Goal: Check status: Check status

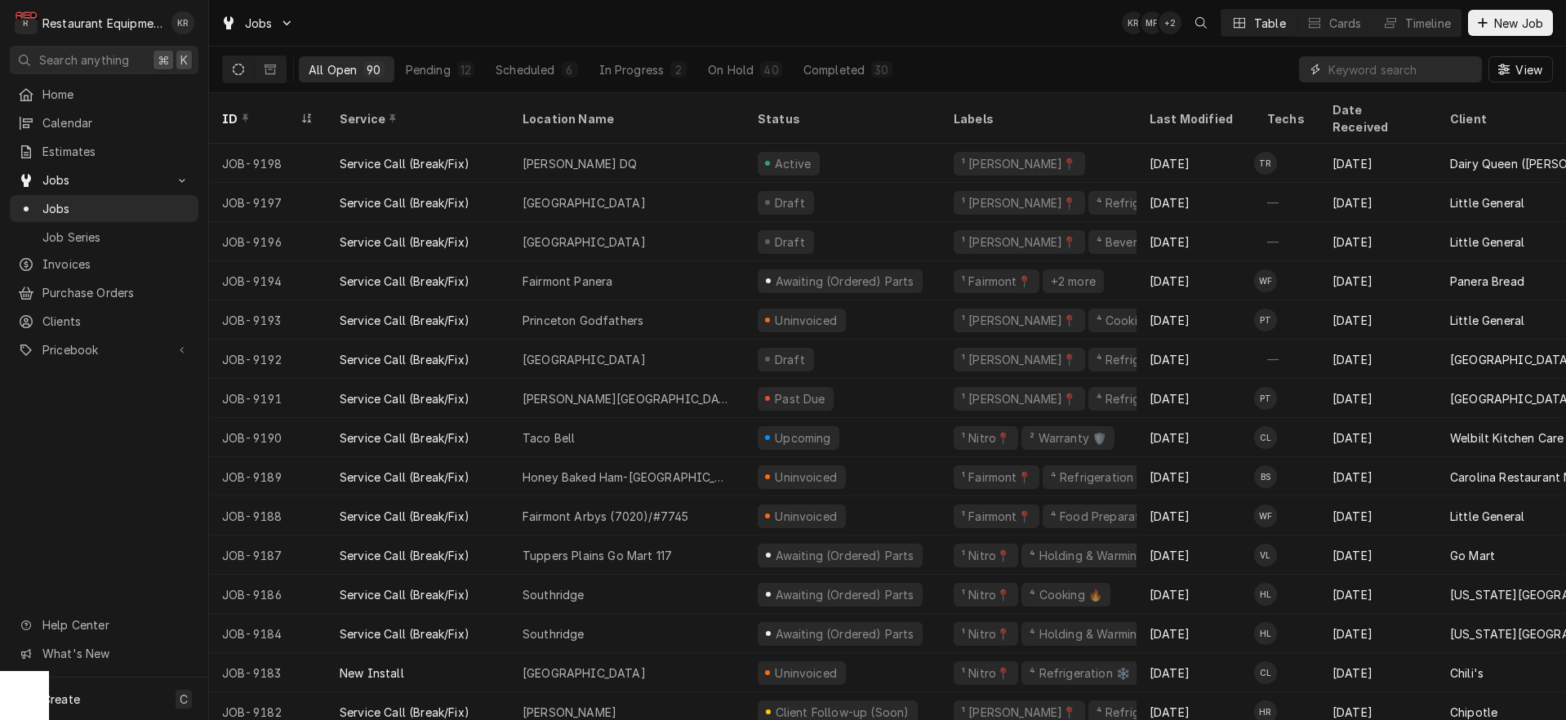
click at [1346, 64] on input "Dynamic Content Wrapper" at bounding box center [1400, 69] width 145 height 26
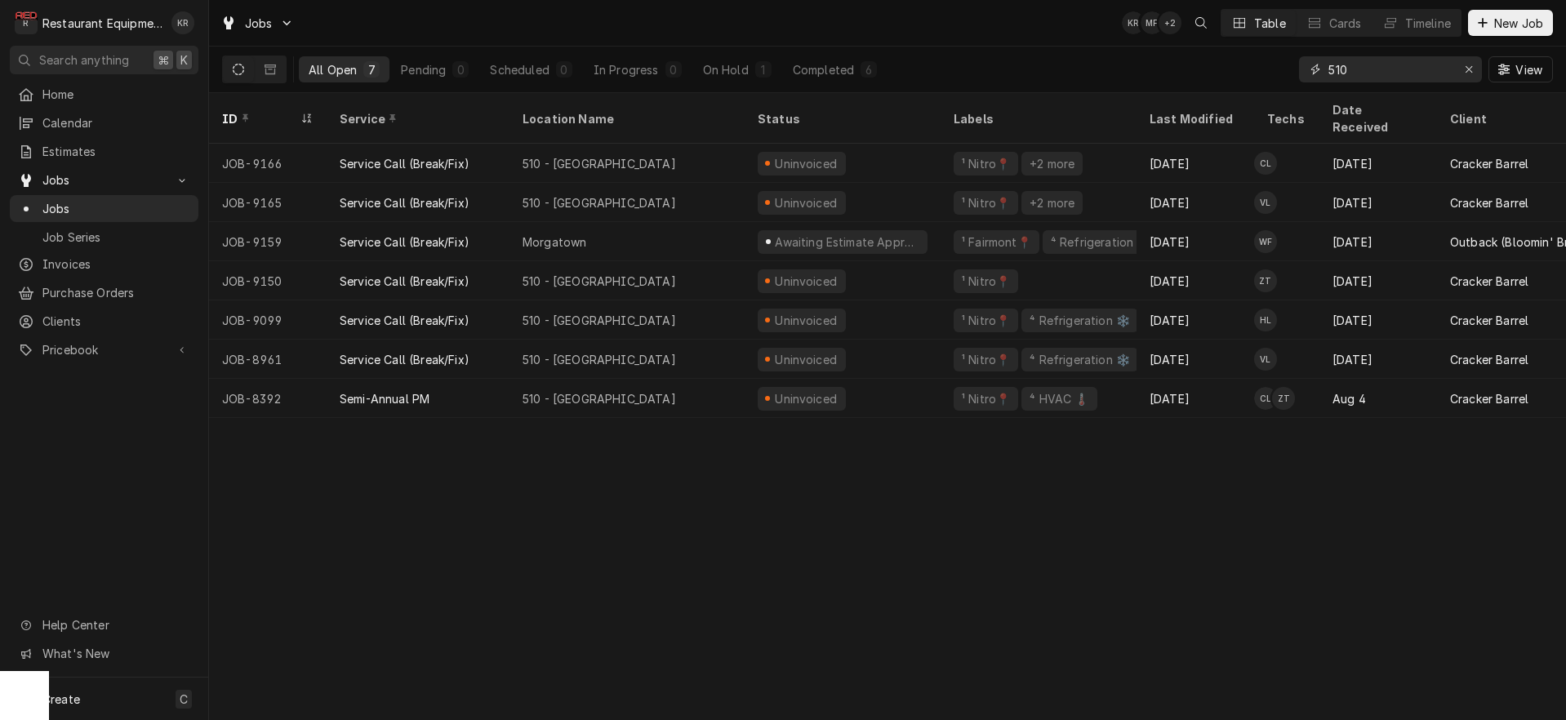
drag, startPoint x: 1308, startPoint y: 71, endPoint x: 1254, endPoint y: 65, distance: 54.2
click at [1328, 65] on input "510" at bounding box center [1389, 69] width 122 height 26
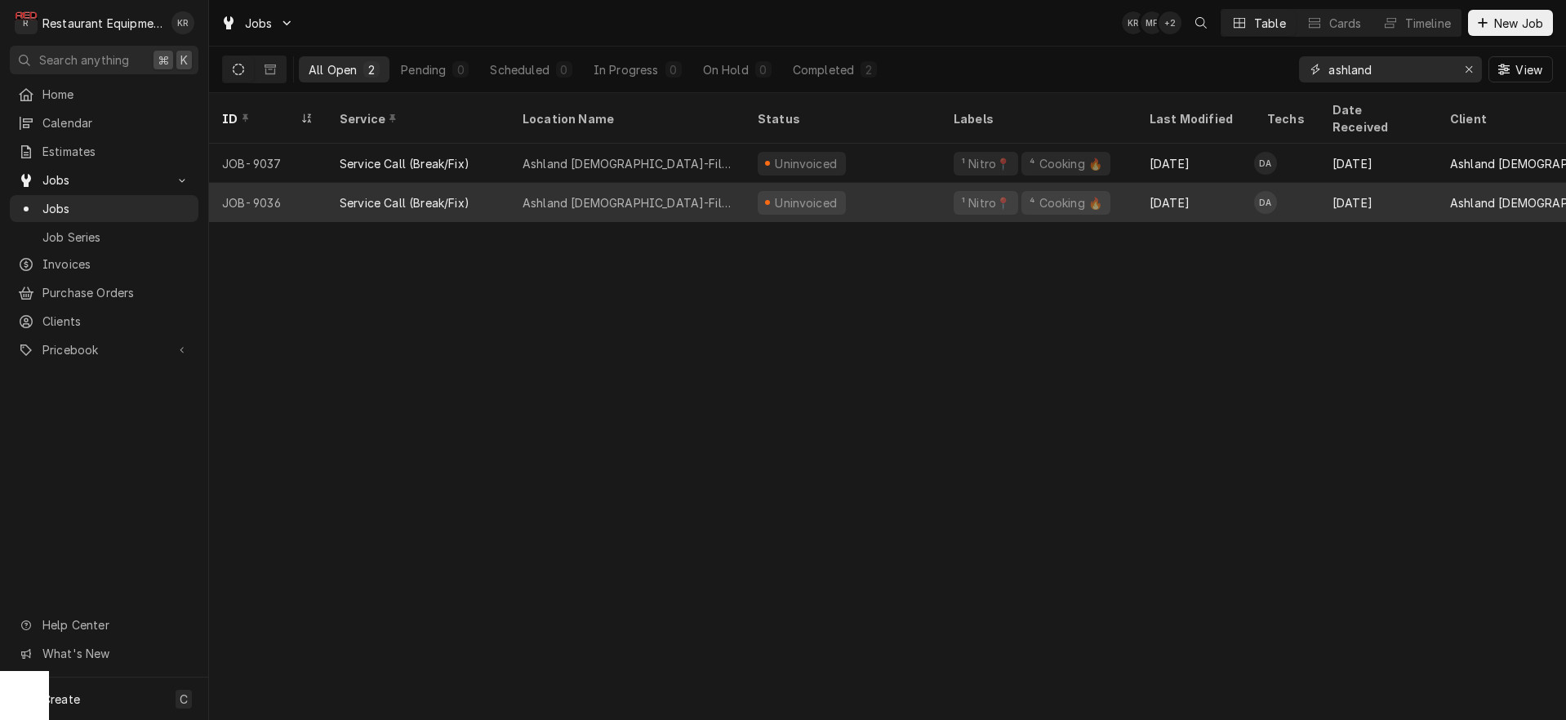
type input "ashland"
click at [677, 195] on div "Ashland Chick-Fil-A" at bounding box center [627, 202] width 235 height 39
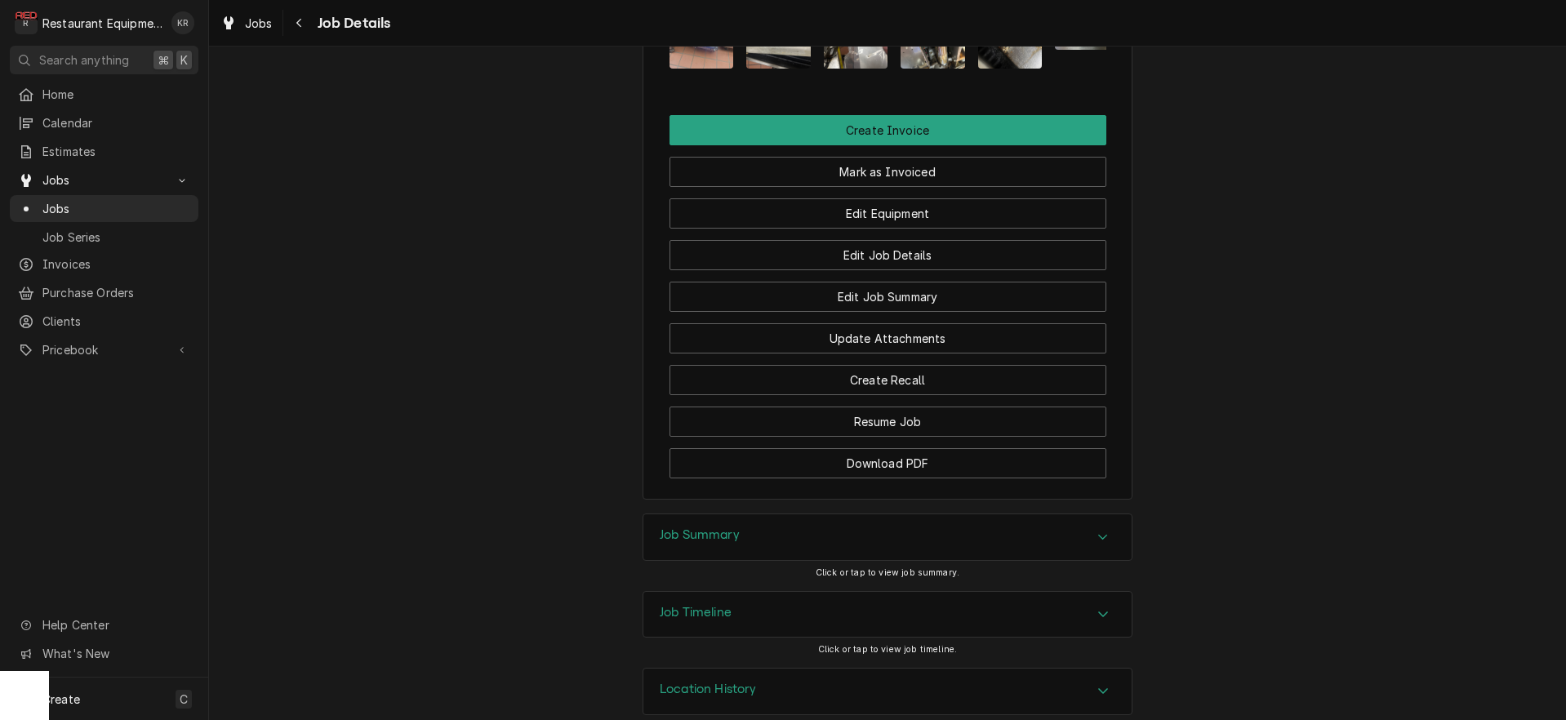
click at [735, 527] on h3 "Job Summary" at bounding box center [700, 535] width 80 height 16
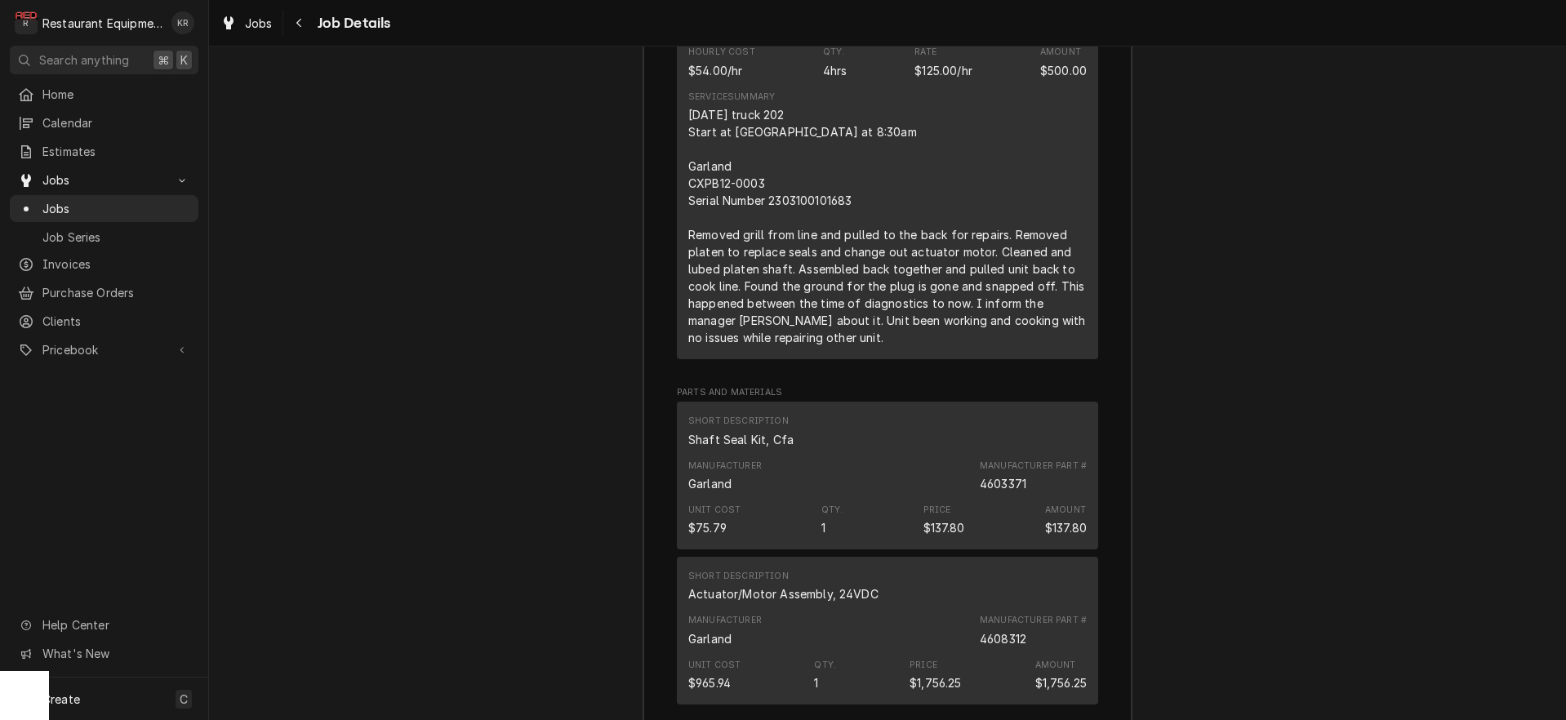
scroll to position [2900, 0]
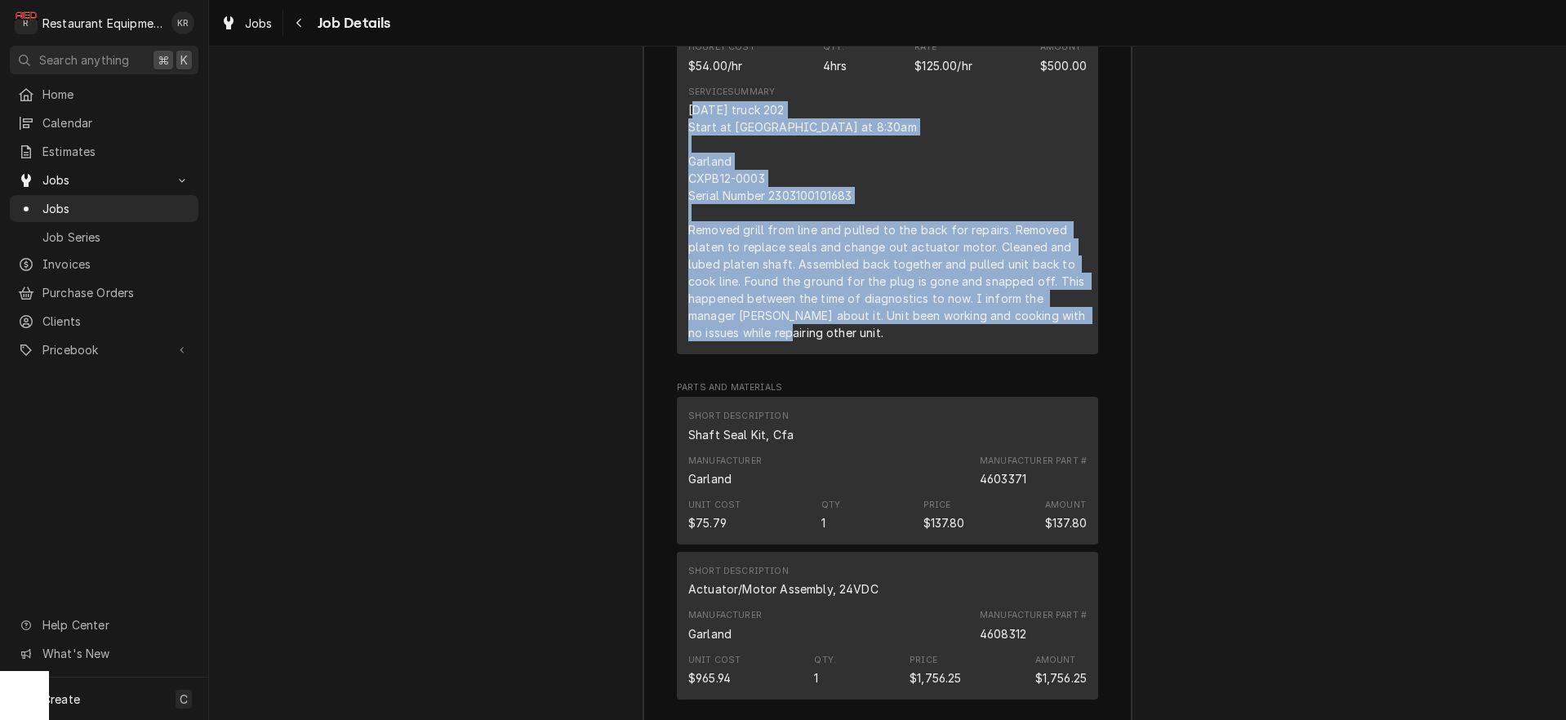
drag, startPoint x: 692, startPoint y: 84, endPoint x: 956, endPoint y: 332, distance: 361.6
click at [958, 332] on div "10-14-25 truck 202 Start at 6am End at 8:30am Garland CXPB12-0003 Serial Number…" at bounding box center [887, 221] width 398 height 240
copy div "0-14-25 truck 202 Start at 6am End at 8:30am Garland CXPB12-0003 Serial Number …"
drag, startPoint x: 297, startPoint y: 24, endPoint x: 308, endPoint y: 33, distance: 13.4
click at [298, 24] on icon "Navigate back" at bounding box center [299, 22] width 7 height 11
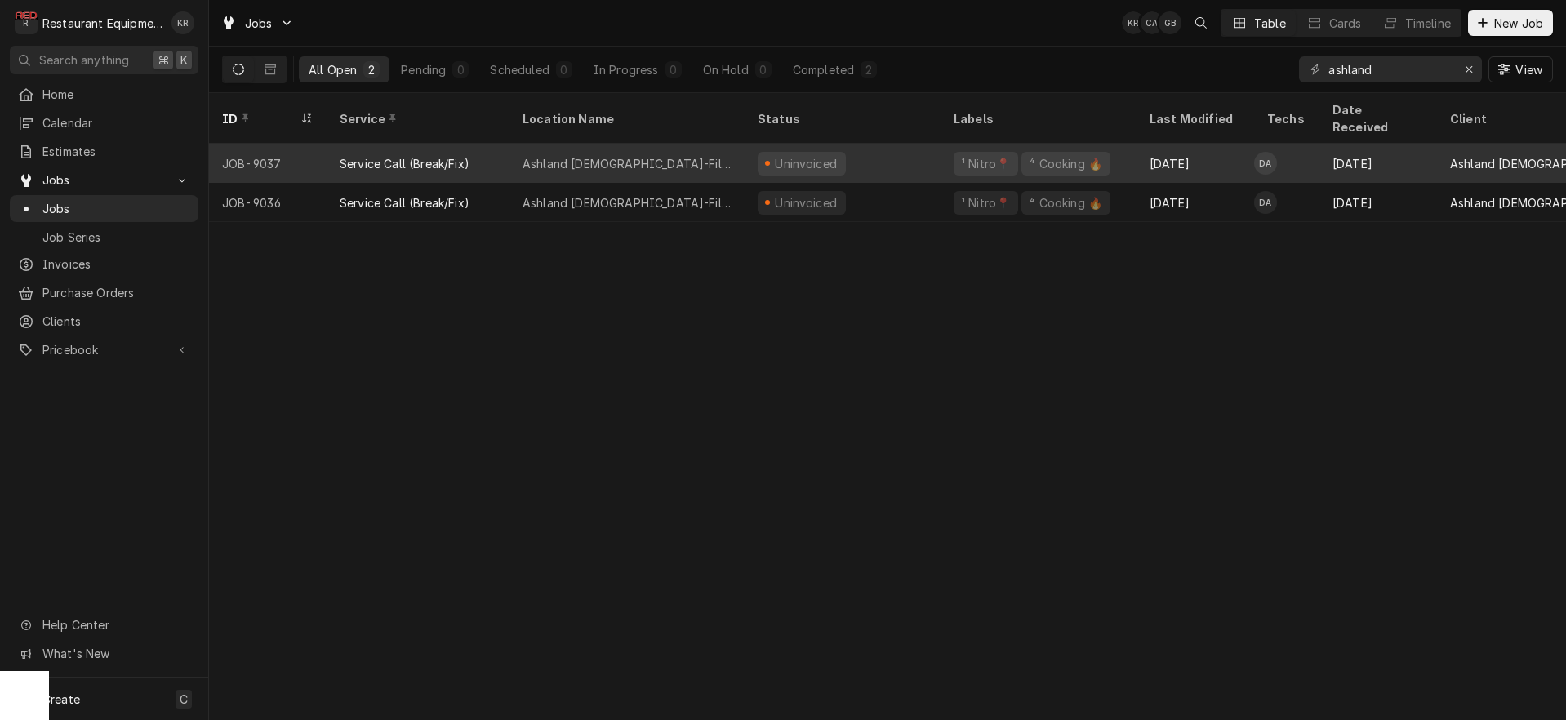
click at [784, 155] on div "Uninvoiced" at bounding box center [806, 163] width 66 height 17
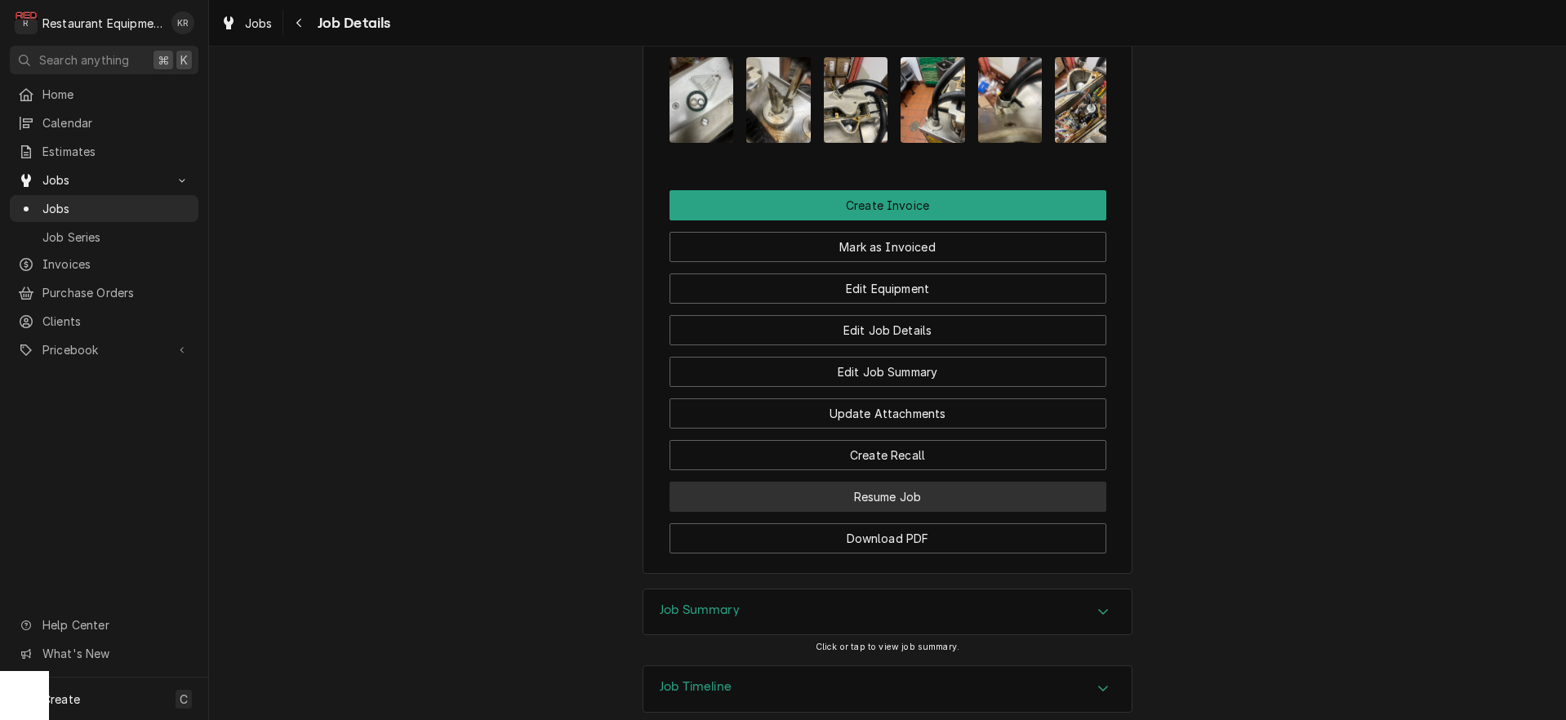
scroll to position [1674, 0]
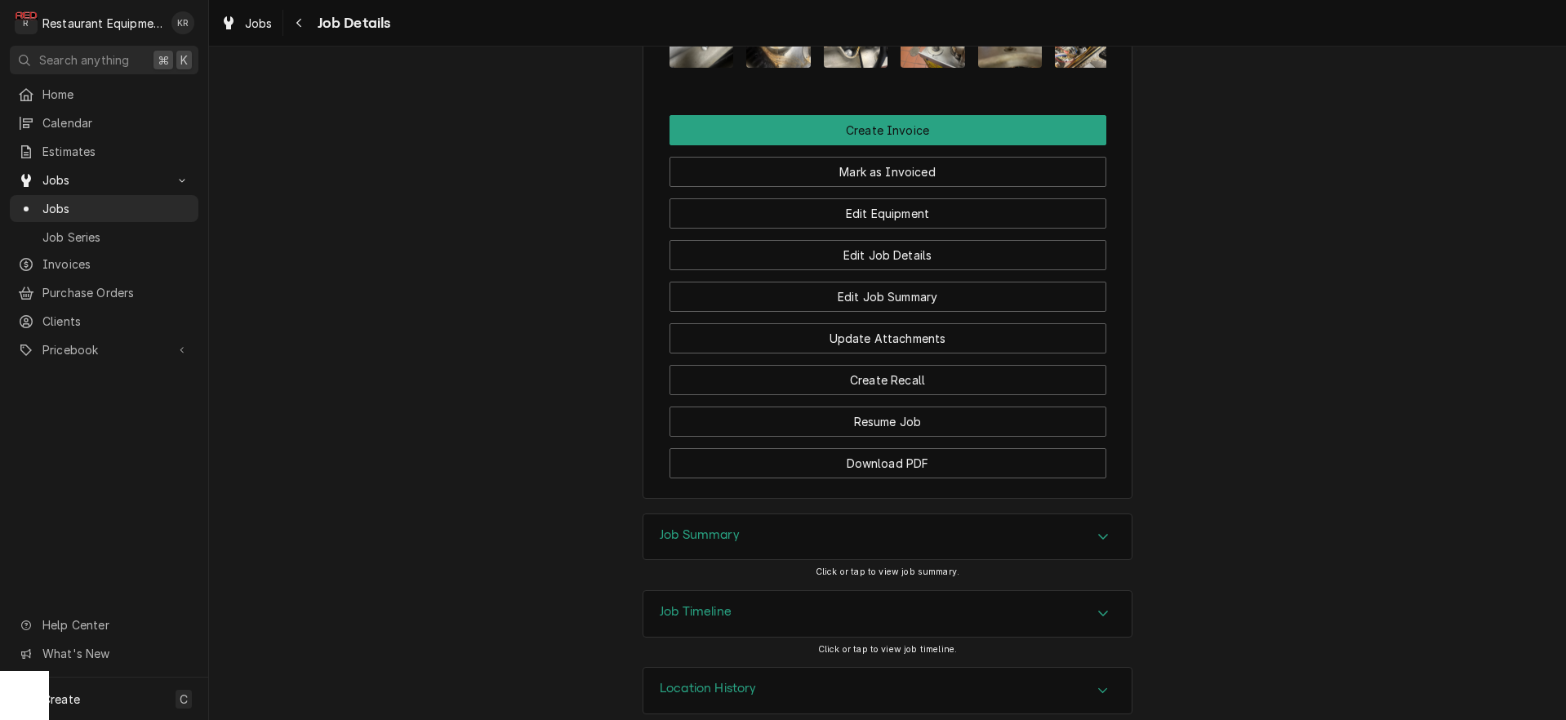
click at [692, 524] on div "Job Summary" at bounding box center [887, 537] width 488 height 46
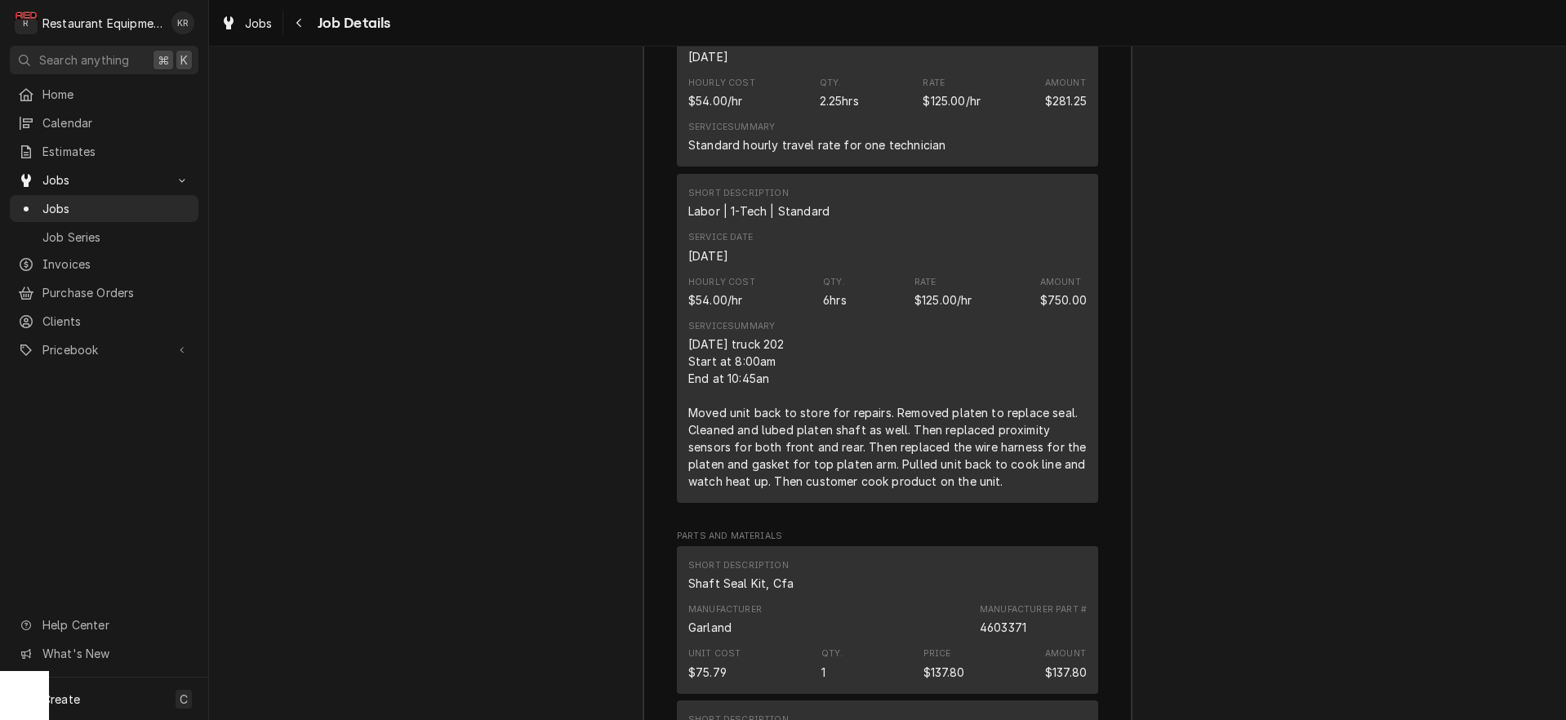
scroll to position [2514, 0]
drag, startPoint x: 699, startPoint y: 311, endPoint x: 930, endPoint y: 418, distance: 254.6
click at [1061, 467] on div "Short Description Labor | 1-Tech | Standard Service Date Oct 14, 2025 Hourly Co…" at bounding box center [887, 337] width 421 height 329
copy div "10-14-25 truck 202 Start at 8:00am End at 10:45an Moved unit back to store for …"
drag, startPoint x: 288, startPoint y: 29, endPoint x: 279, endPoint y: 26, distance: 9.6
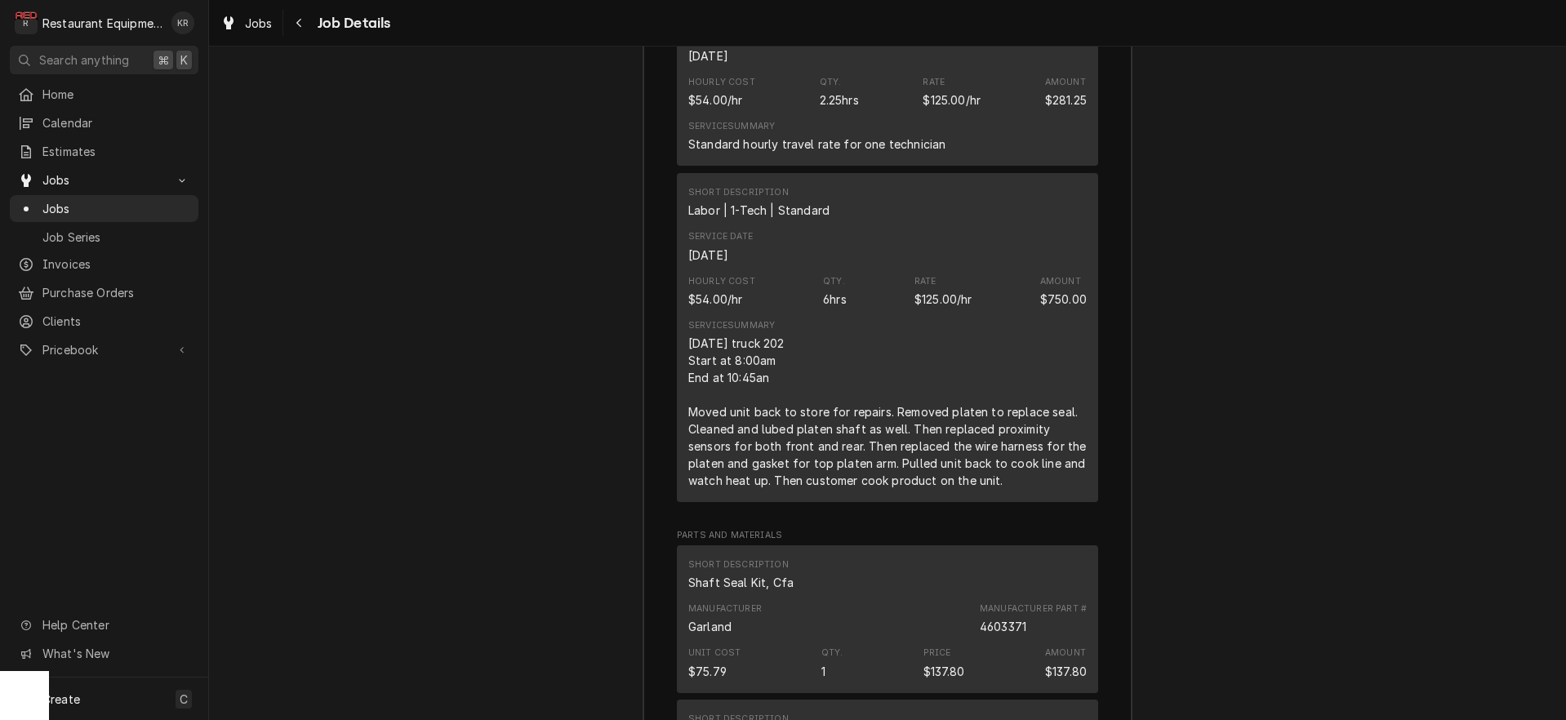
click at [287, 29] on button "Navigate back" at bounding box center [300, 23] width 26 height 26
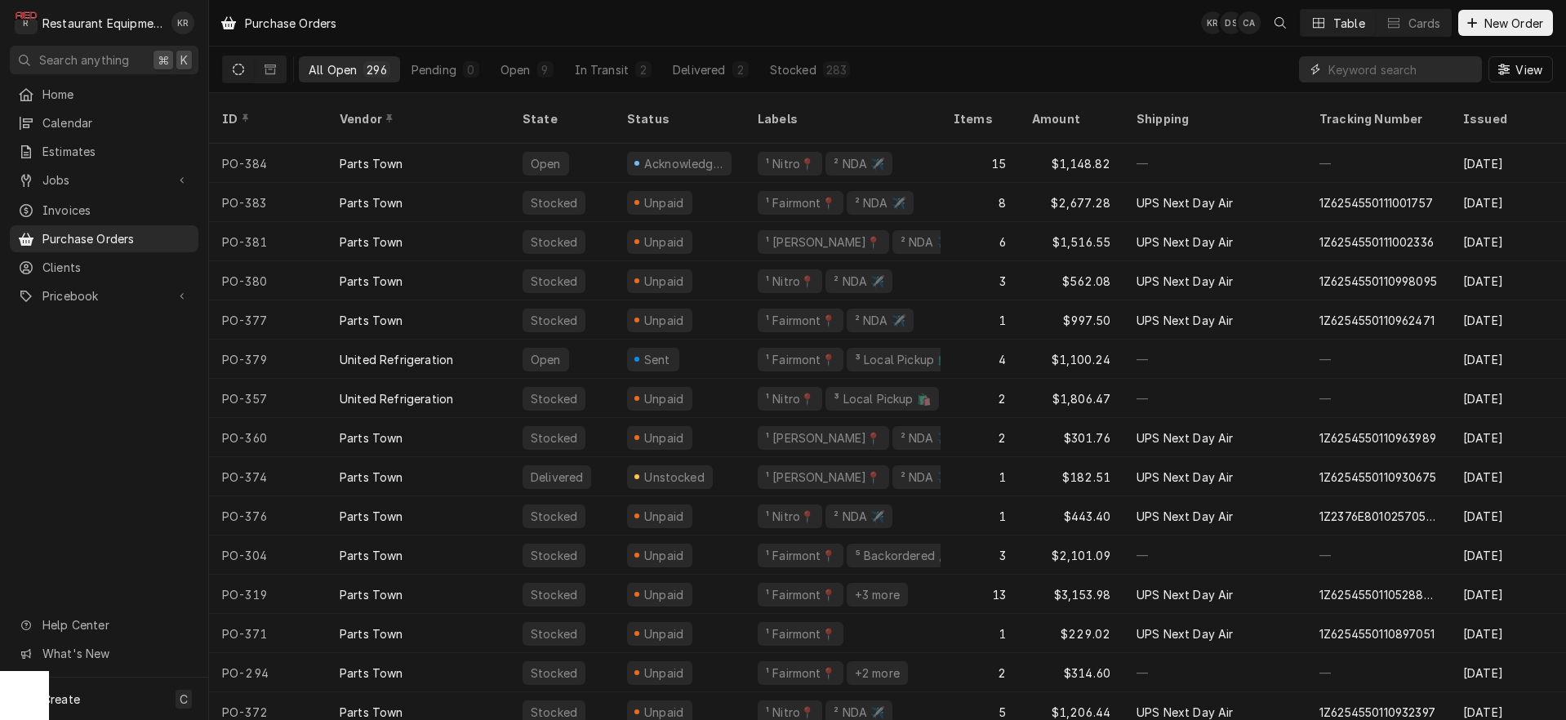
click at [1407, 71] on input "Dynamic Content Wrapper" at bounding box center [1400, 69] width 145 height 26
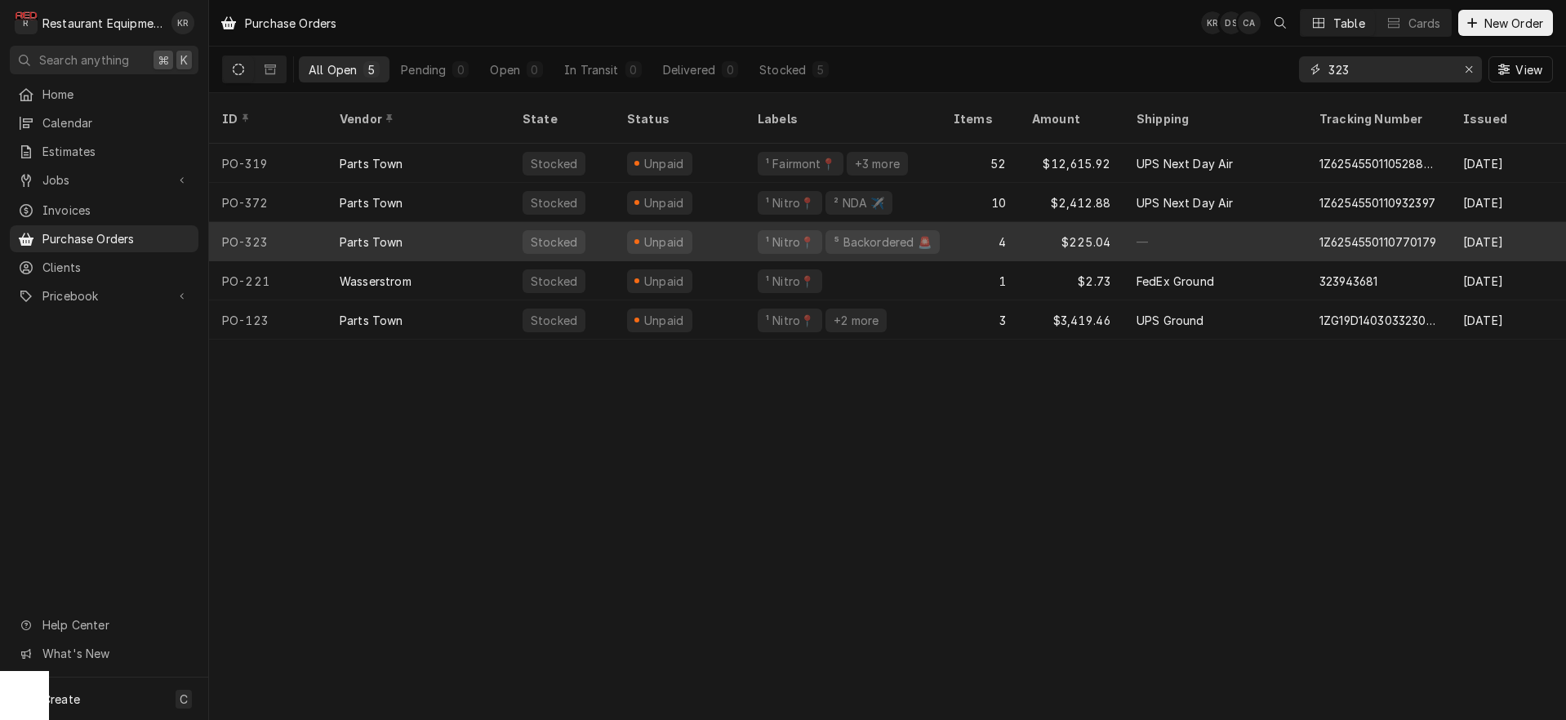
type input "323"
click at [423, 222] on div "Parts Town" at bounding box center [418, 241] width 183 height 39
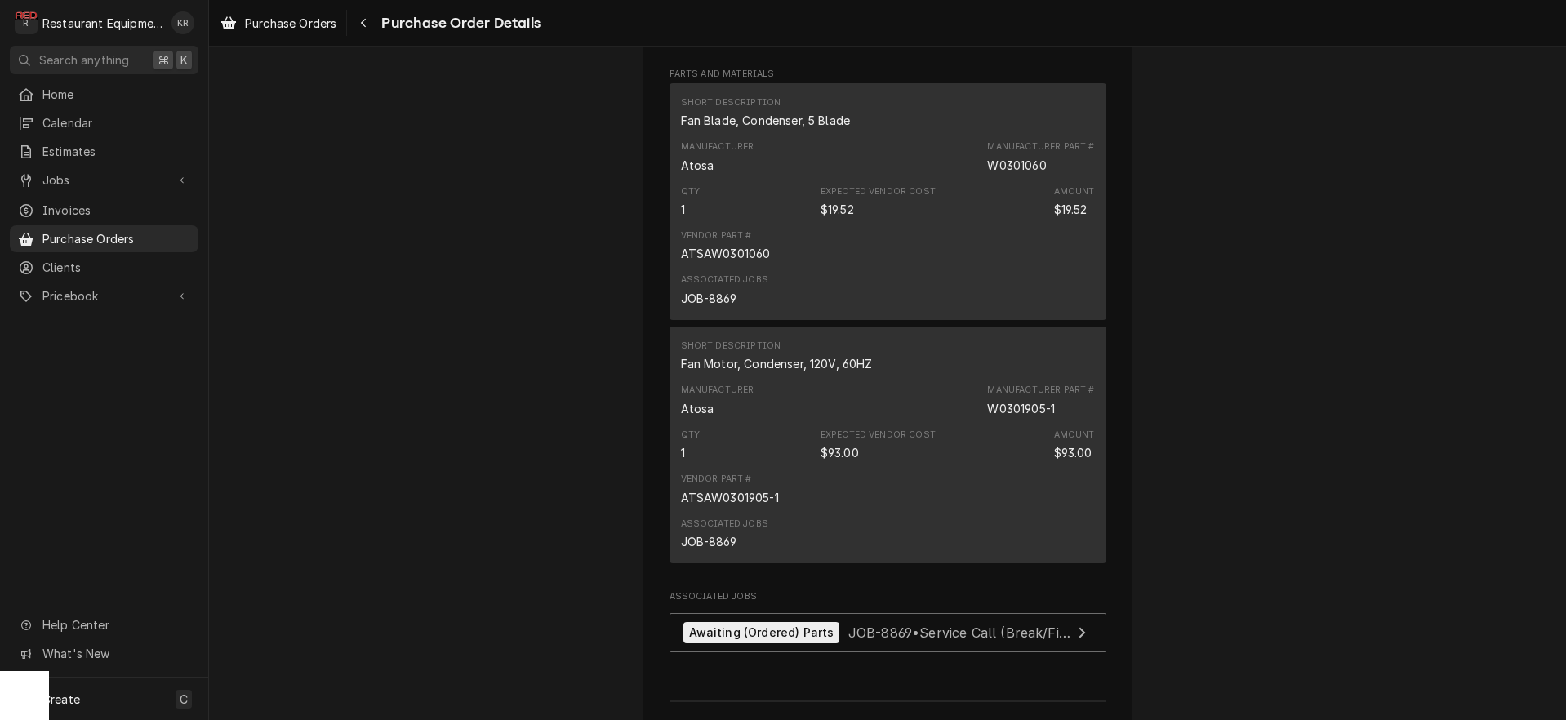
scroll to position [1124, 0]
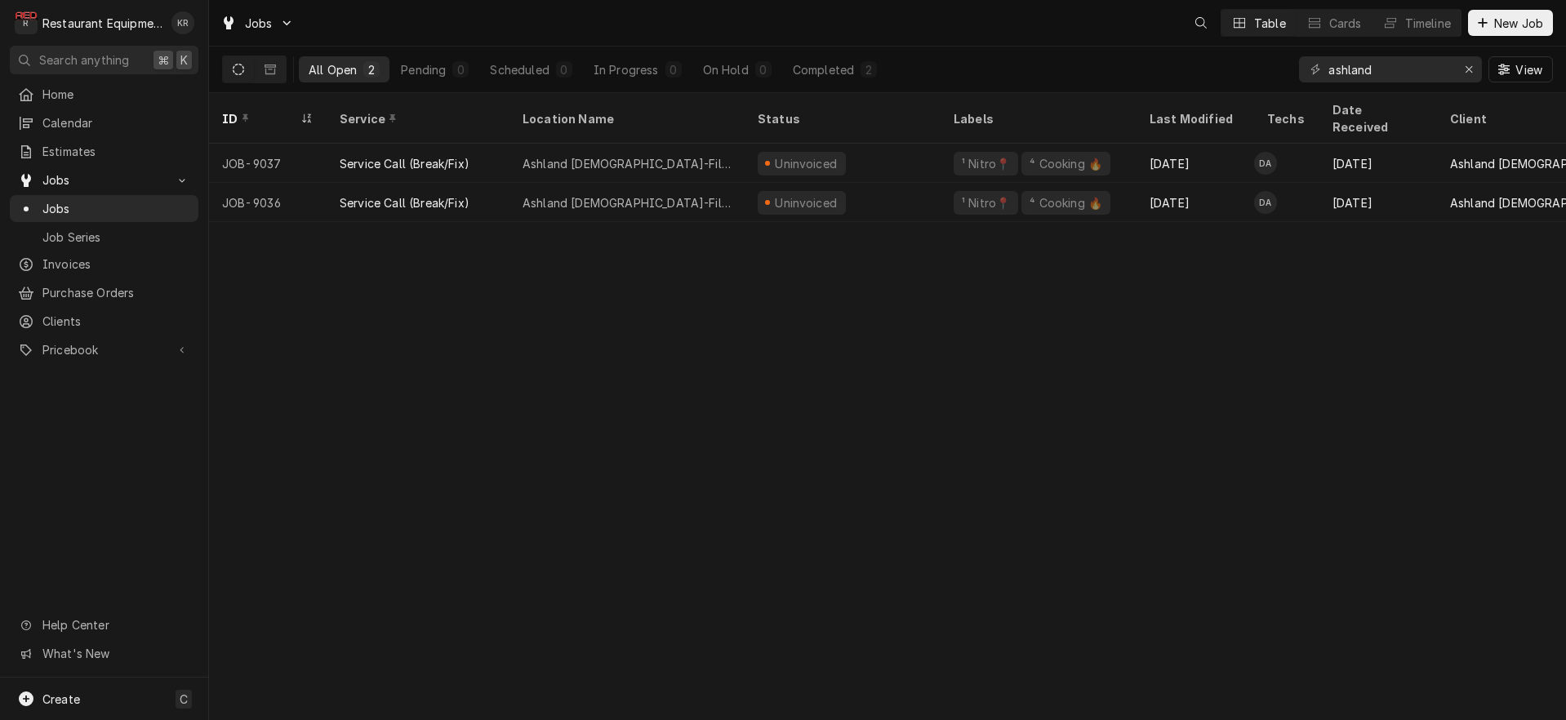
click at [1328, 81] on input "ashland" at bounding box center [1389, 69] width 122 height 26
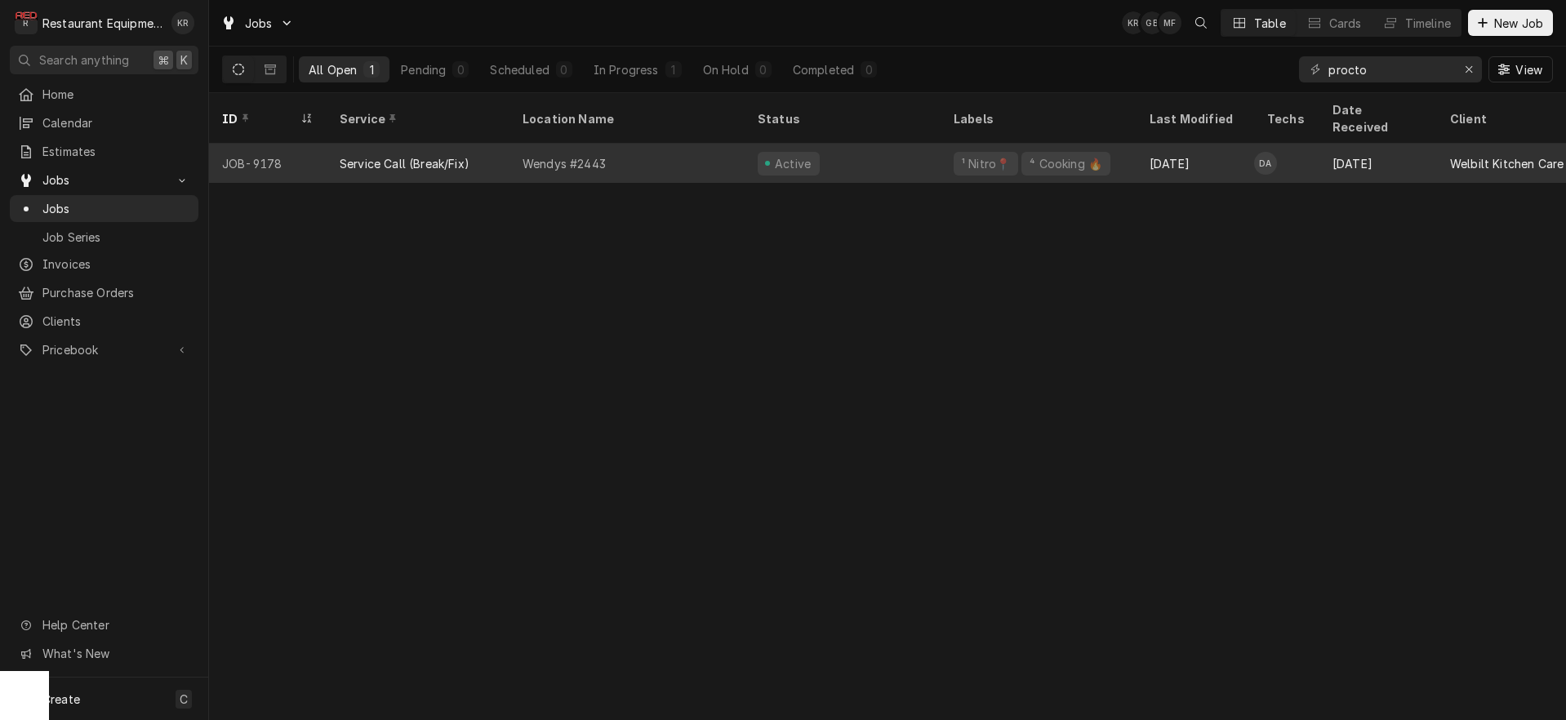
type input "procto"
click at [639, 145] on div "Wendys #2443" at bounding box center [627, 163] width 235 height 39
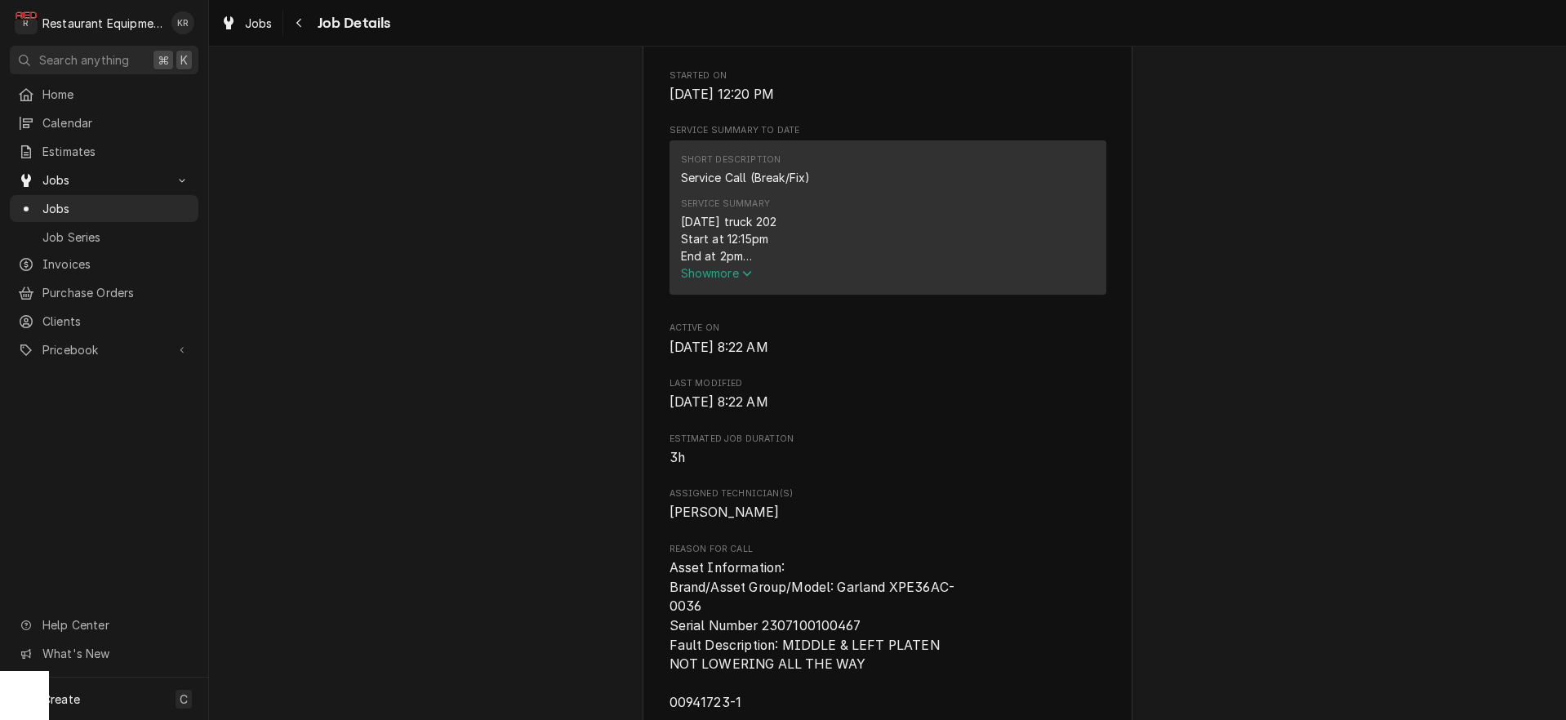
scroll to position [613, 0]
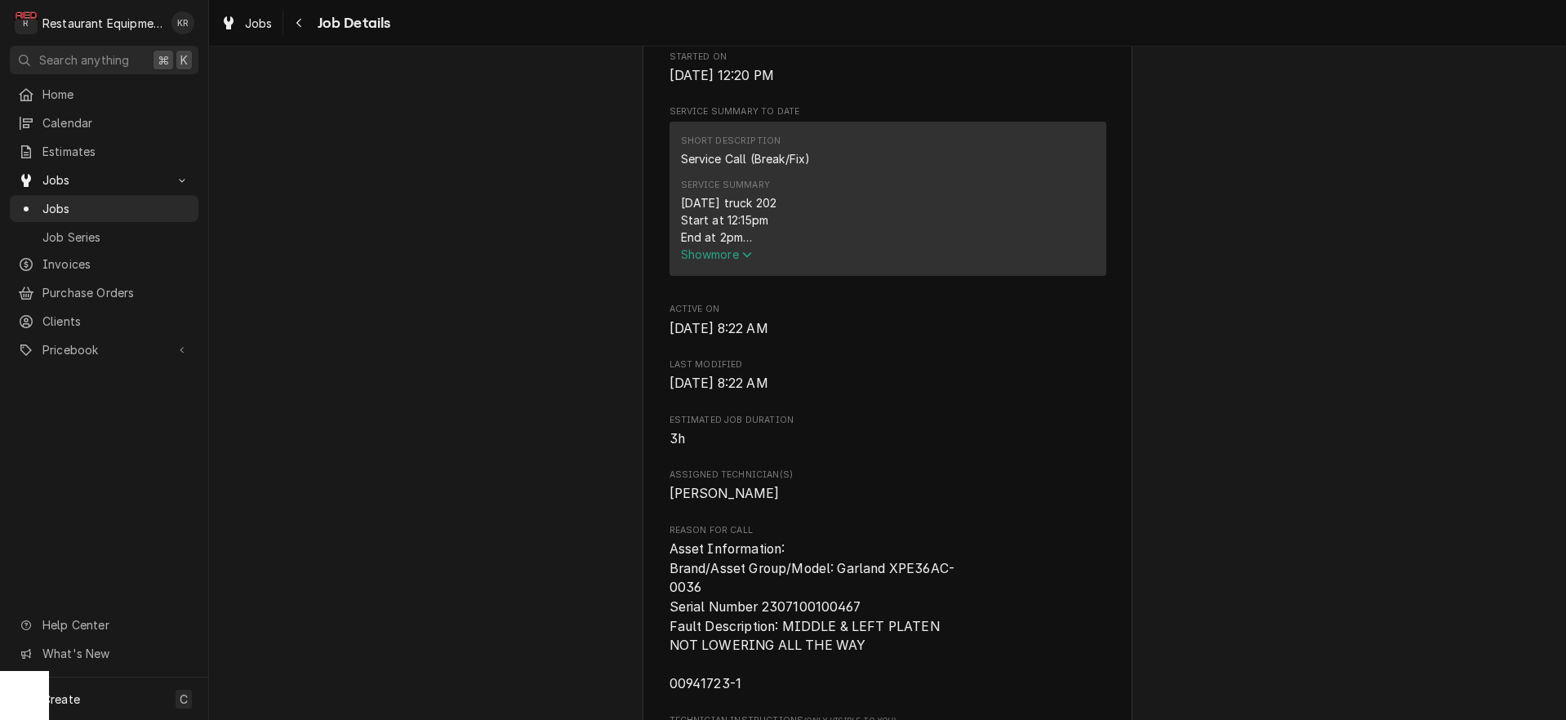
click at [706, 261] on span "Show more" at bounding box center [717, 254] width 72 height 14
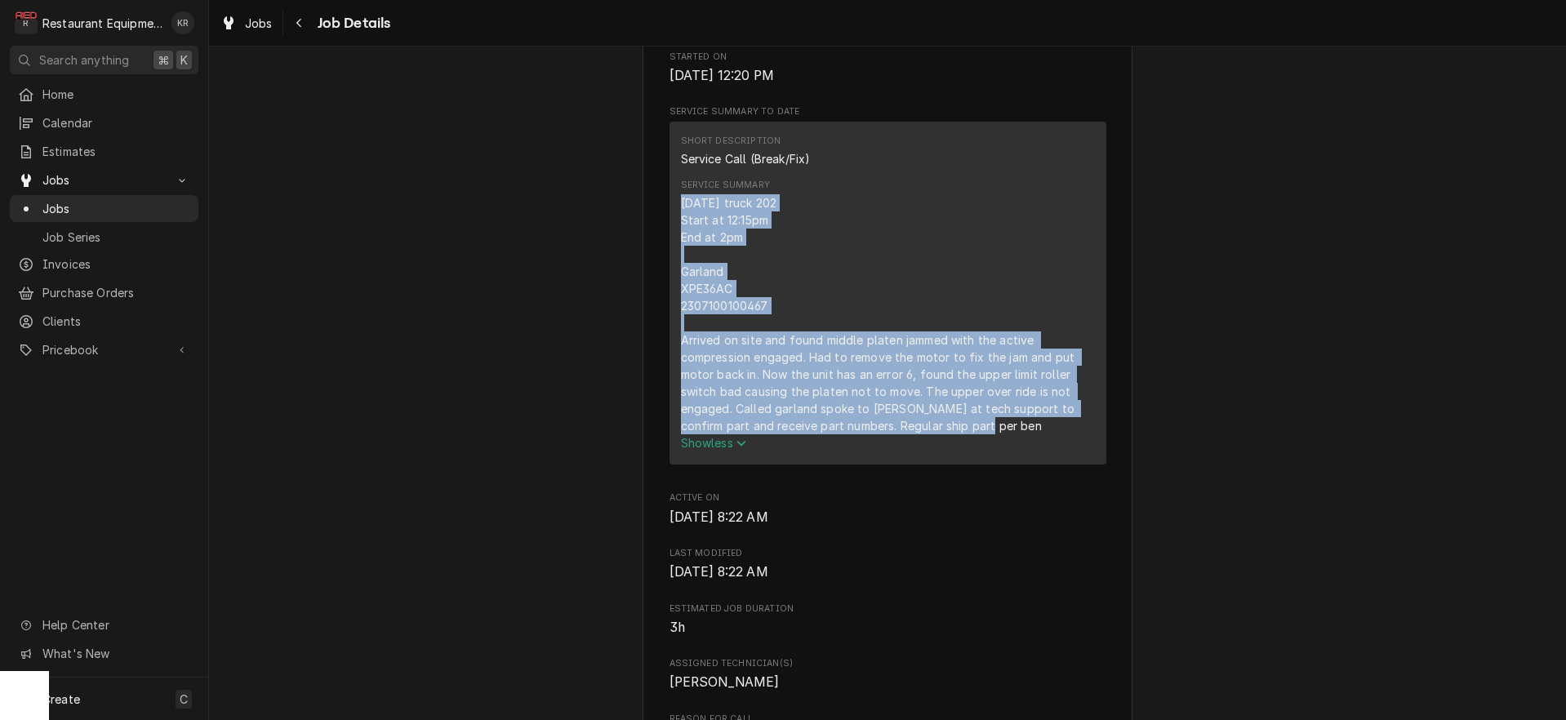
drag, startPoint x: 679, startPoint y: 221, endPoint x: 955, endPoint y: 421, distance: 340.2
click at [1000, 447] on div "Short Description Service Call (Break/Fix) Service Summary 10-13-25 truck 202 S…" at bounding box center [888, 293] width 437 height 343
copy div "10-13-25 truck 202 Start at 12:15pm End at 2pm Garland XPE36АC 2307100100467 Ar…"
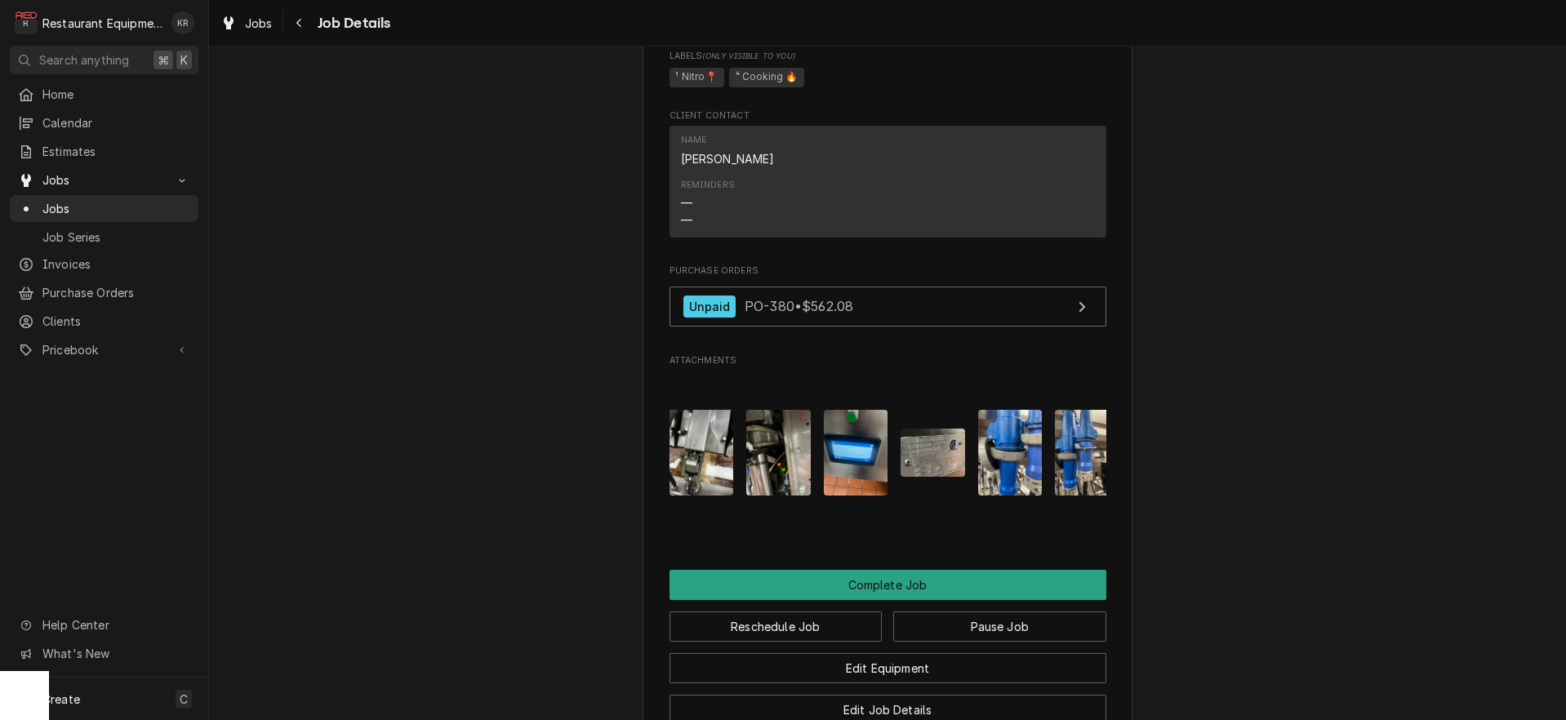
scroll to position [2301, 0]
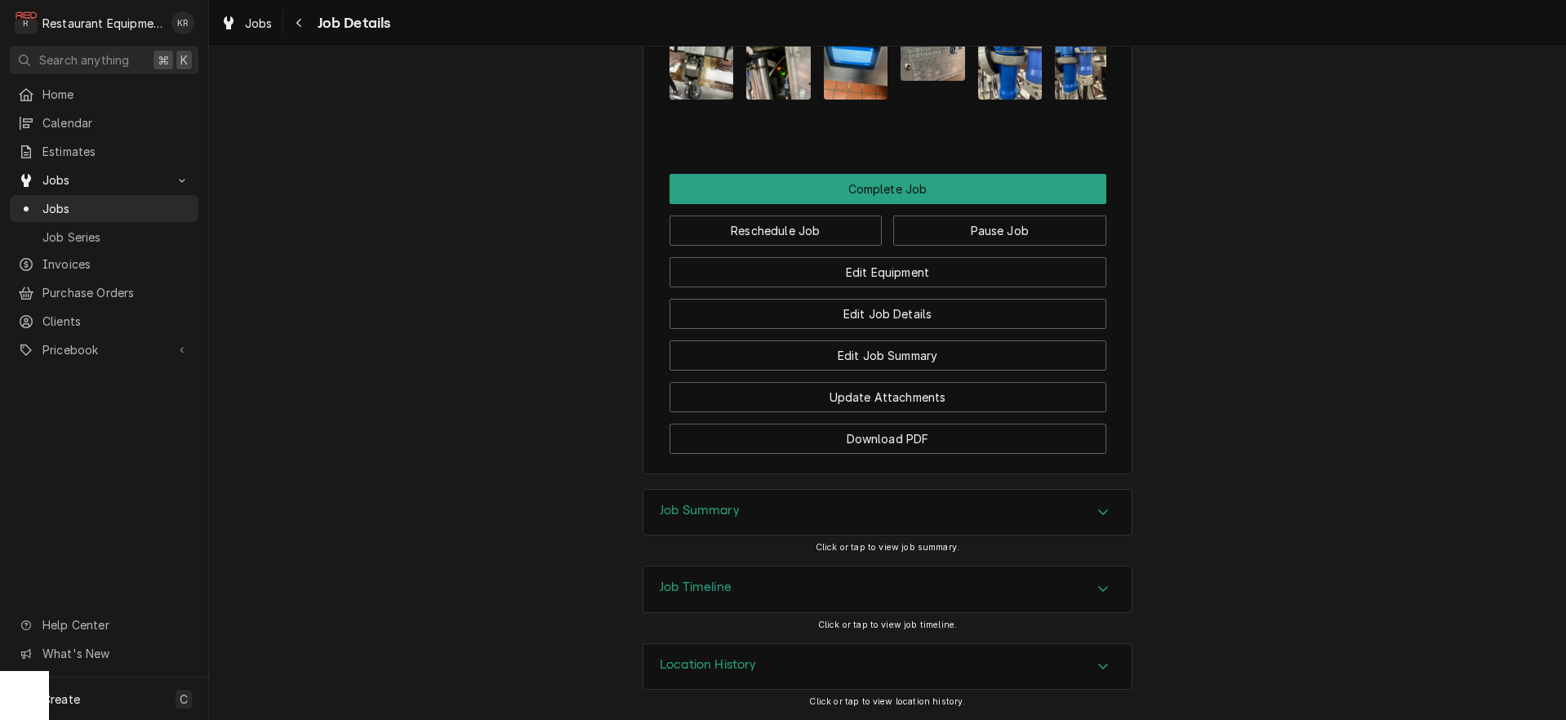
click at [706, 579] on div "Job Timeline" at bounding box center [887, 590] width 488 height 46
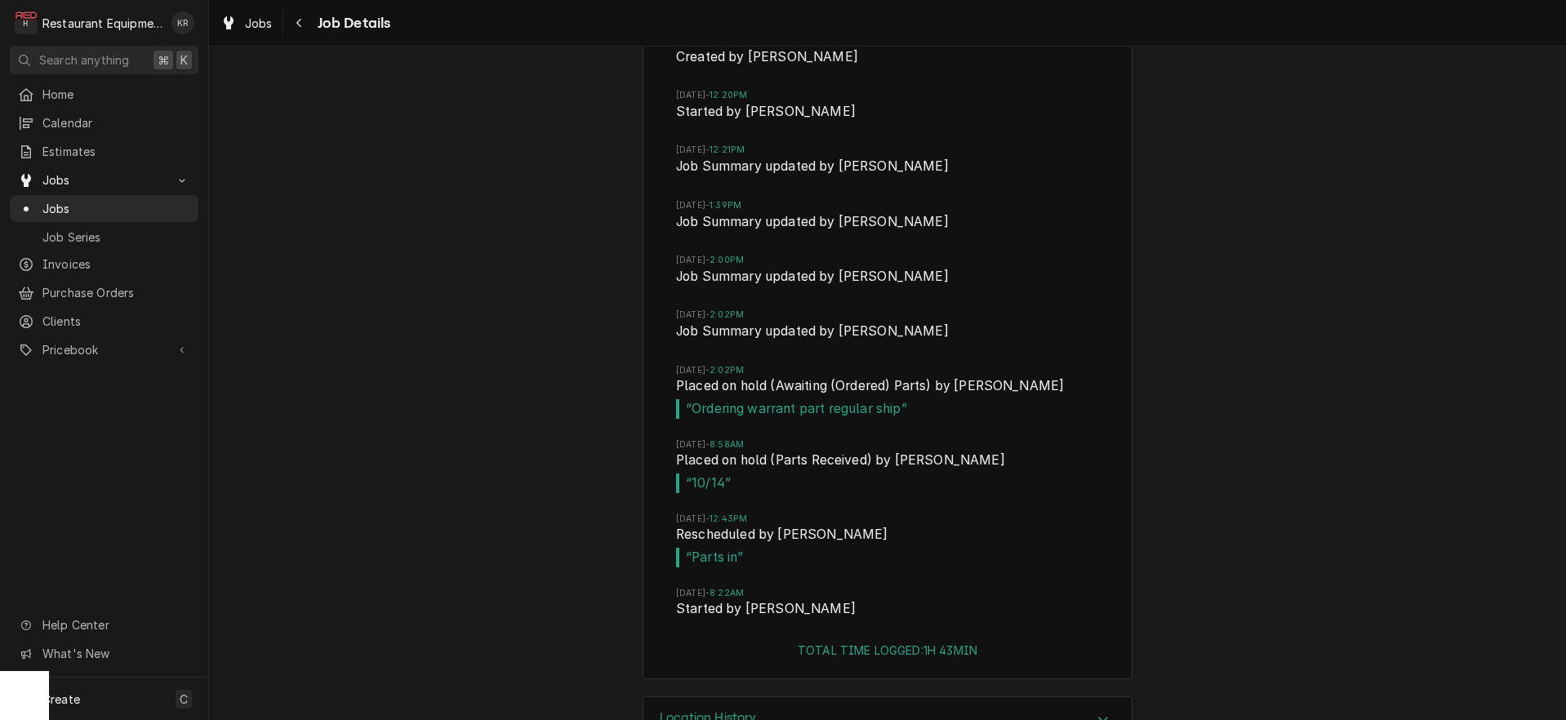
scroll to position [2949, 0]
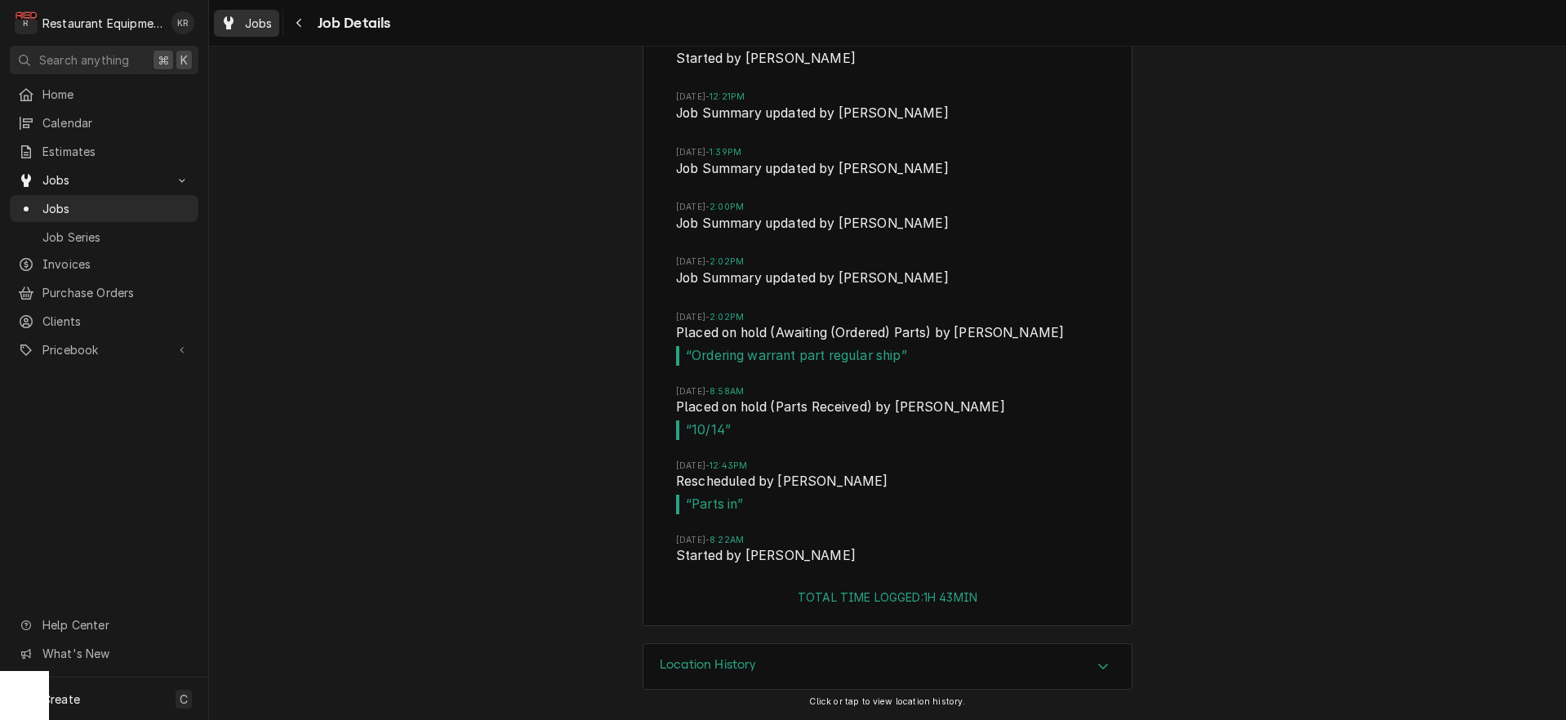
click at [260, 29] on span "Jobs" at bounding box center [259, 23] width 28 height 17
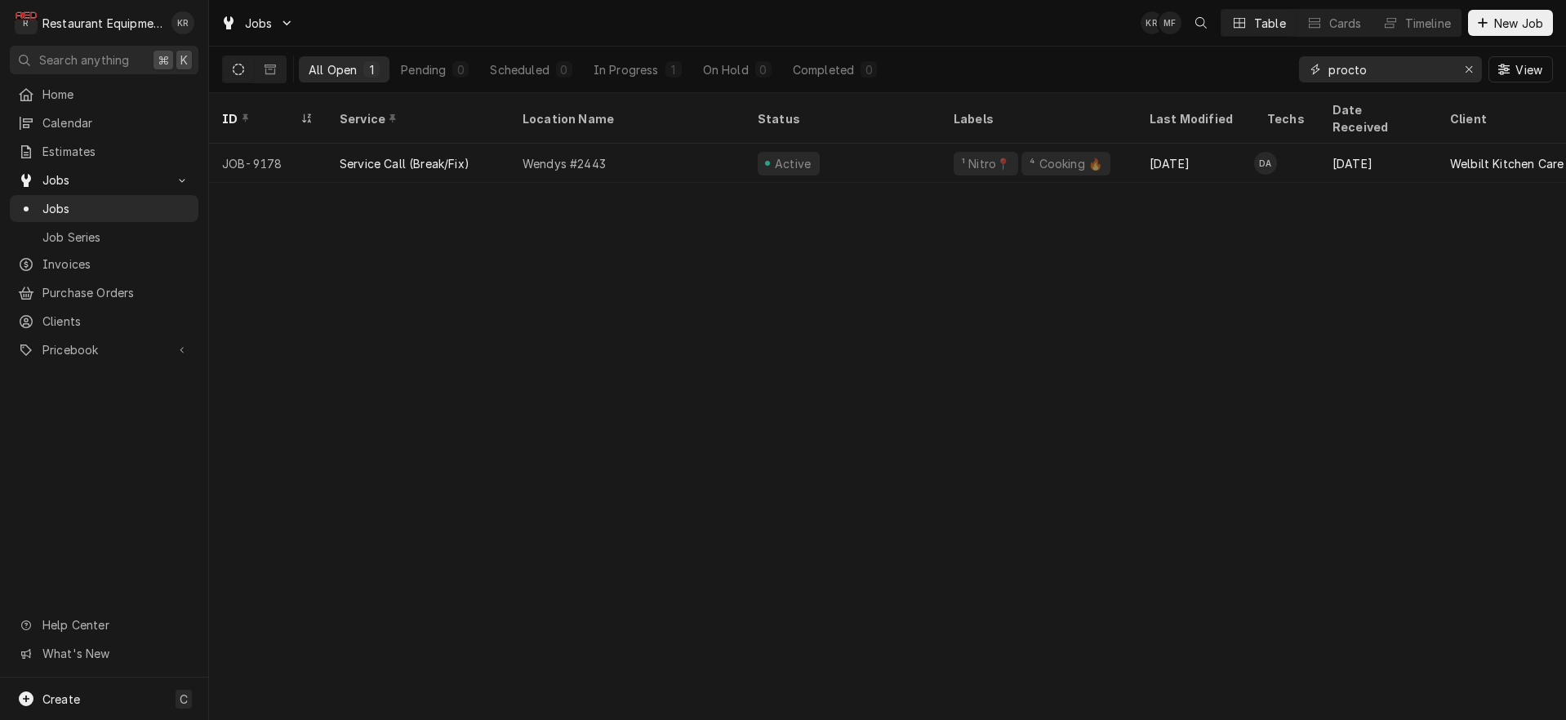
drag, startPoint x: 1340, startPoint y: 70, endPoint x: 1226, endPoint y: 64, distance: 114.5
click at [1328, 64] on input "procto" at bounding box center [1389, 69] width 122 height 26
type input "8612"
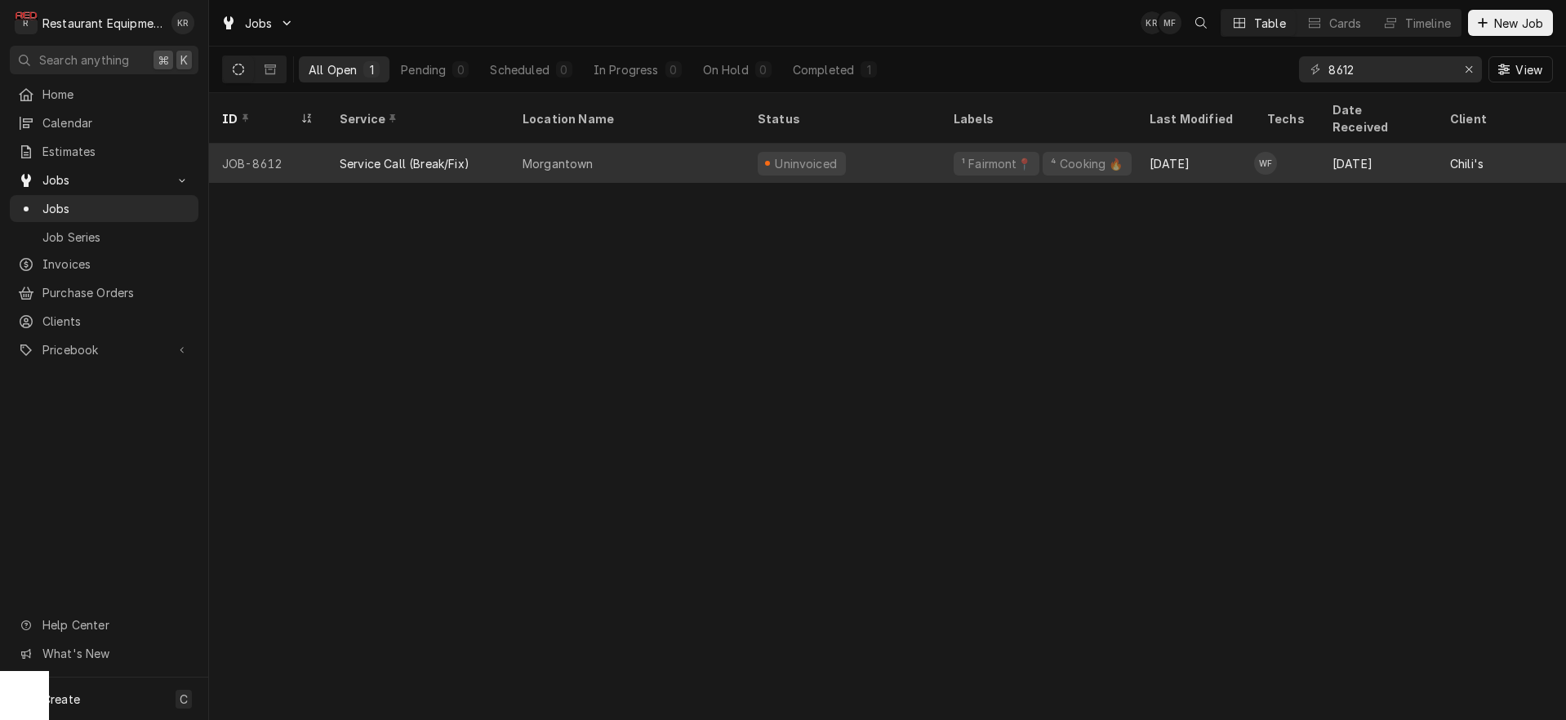
click at [724, 144] on div "Morgantown" at bounding box center [627, 163] width 235 height 39
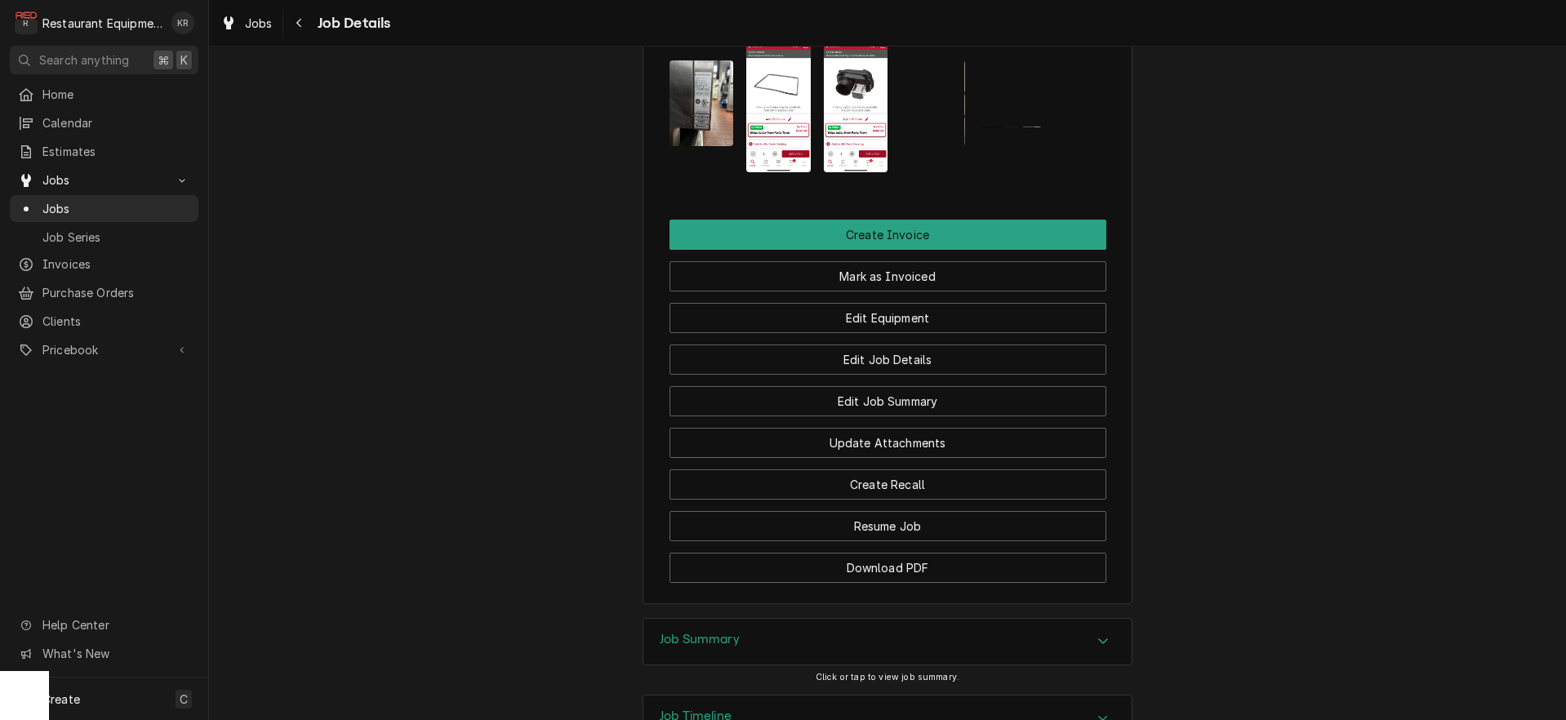
scroll to position [1934, 0]
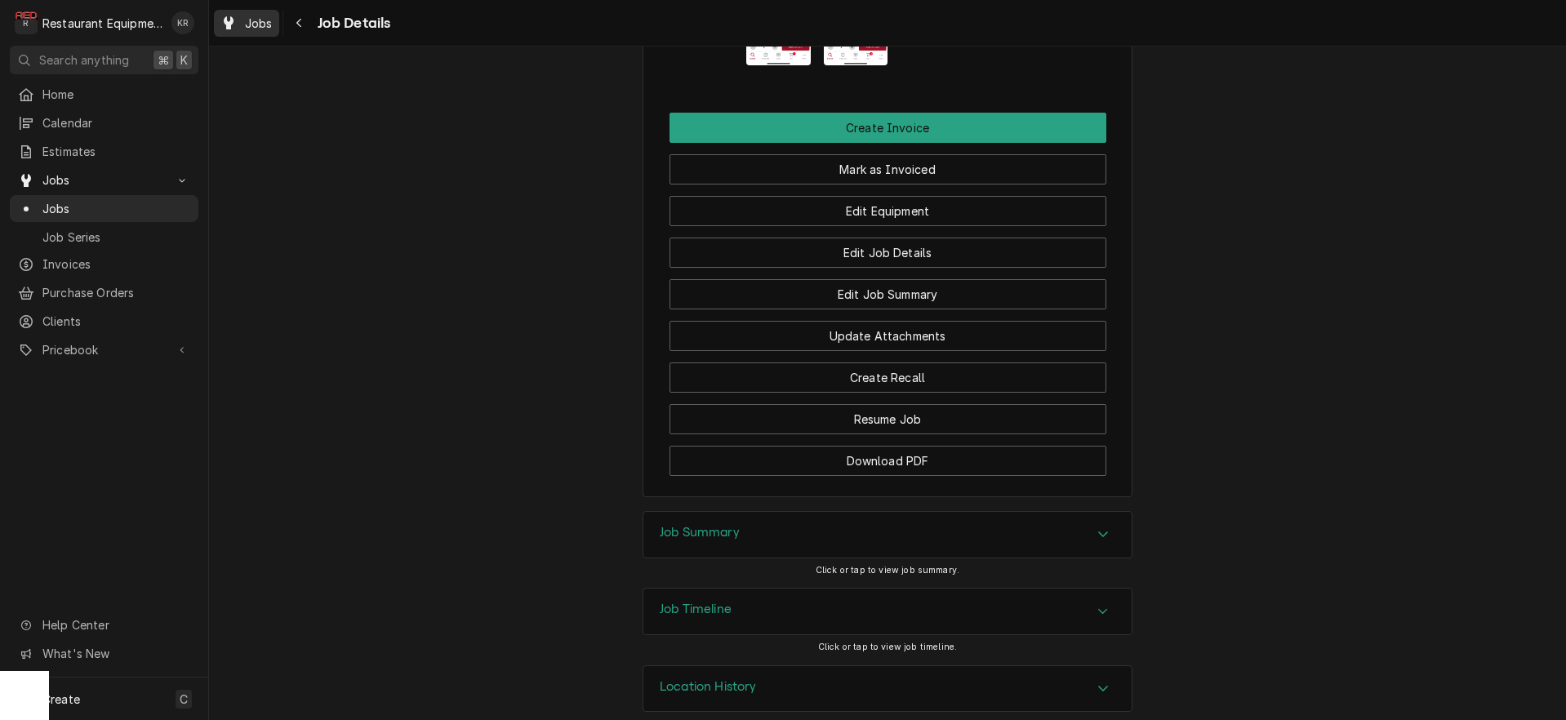
click at [264, 19] on span "Jobs" at bounding box center [259, 23] width 28 height 17
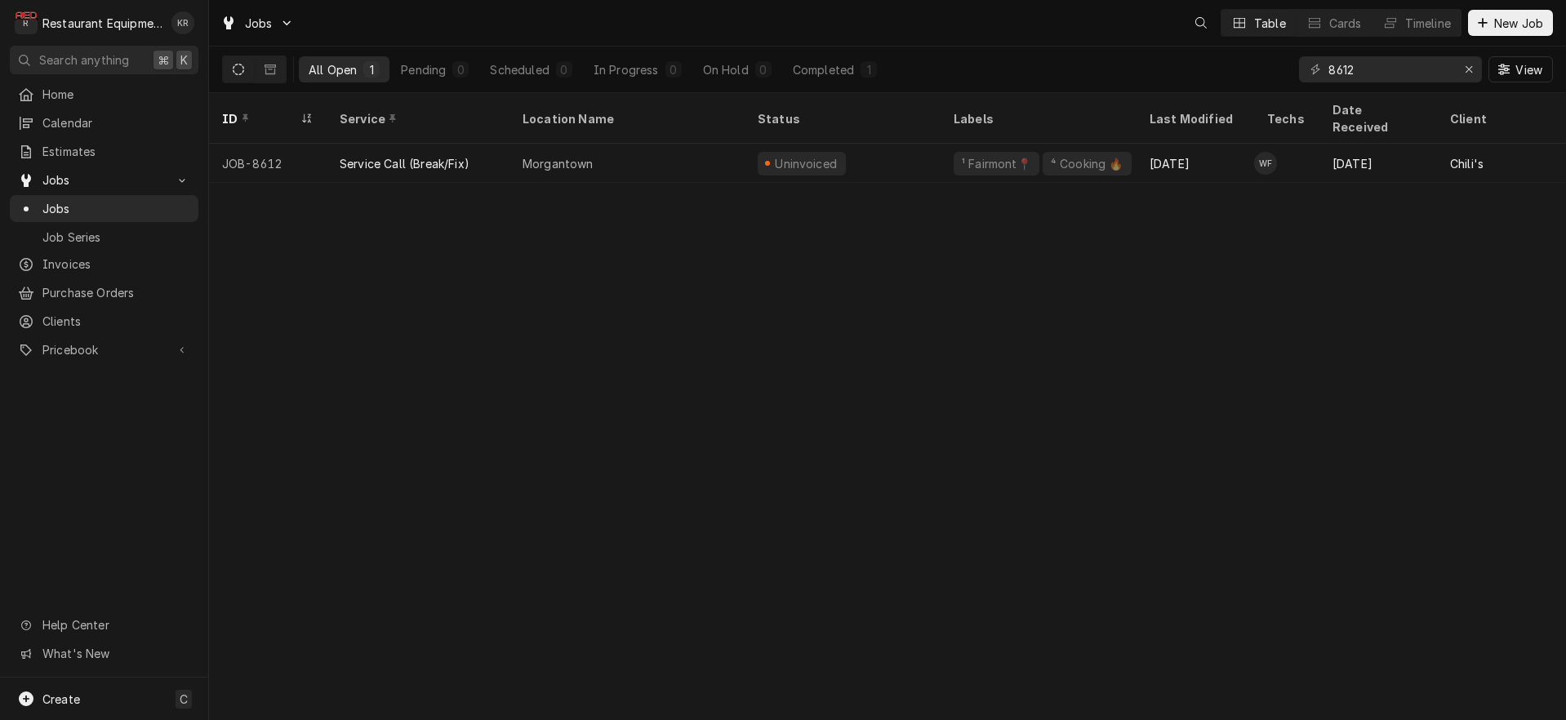
click at [1328, 73] on input "8612" at bounding box center [1389, 69] width 122 height 26
type input "9"
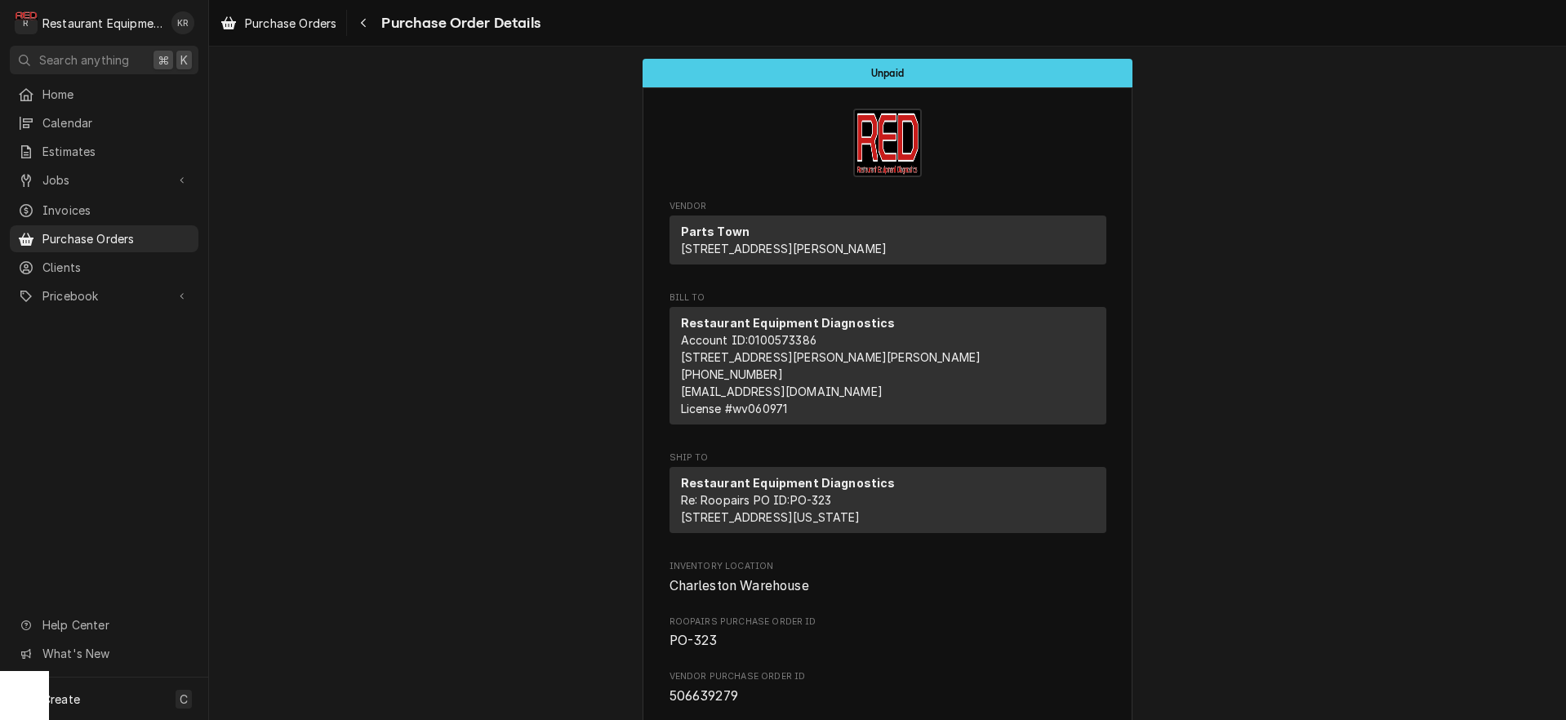
scroll to position [1124, 0]
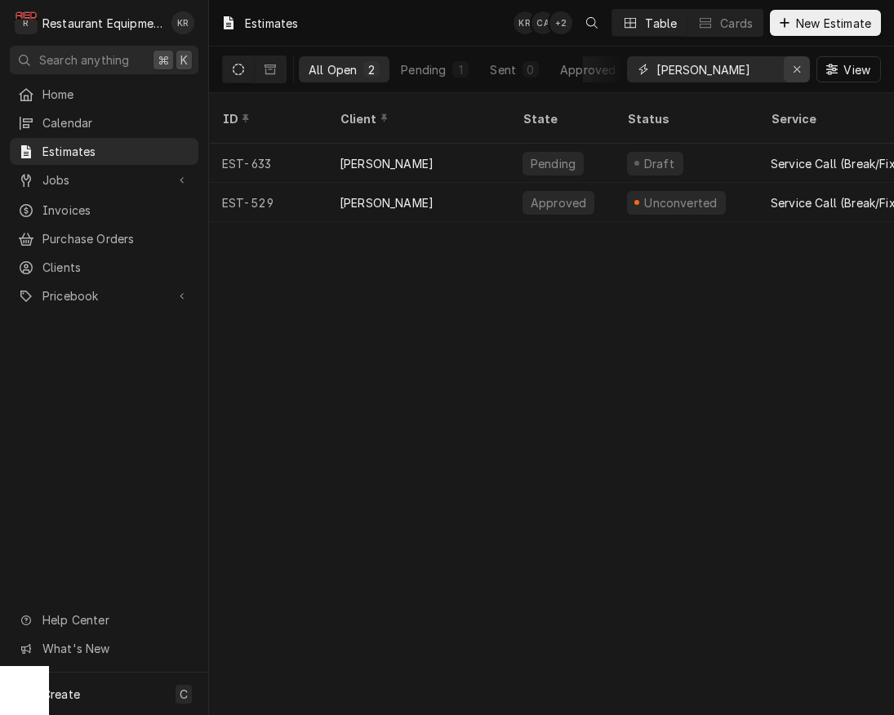
click at [797, 69] on icon "Erase input" at bounding box center [797, 69] width 9 height 11
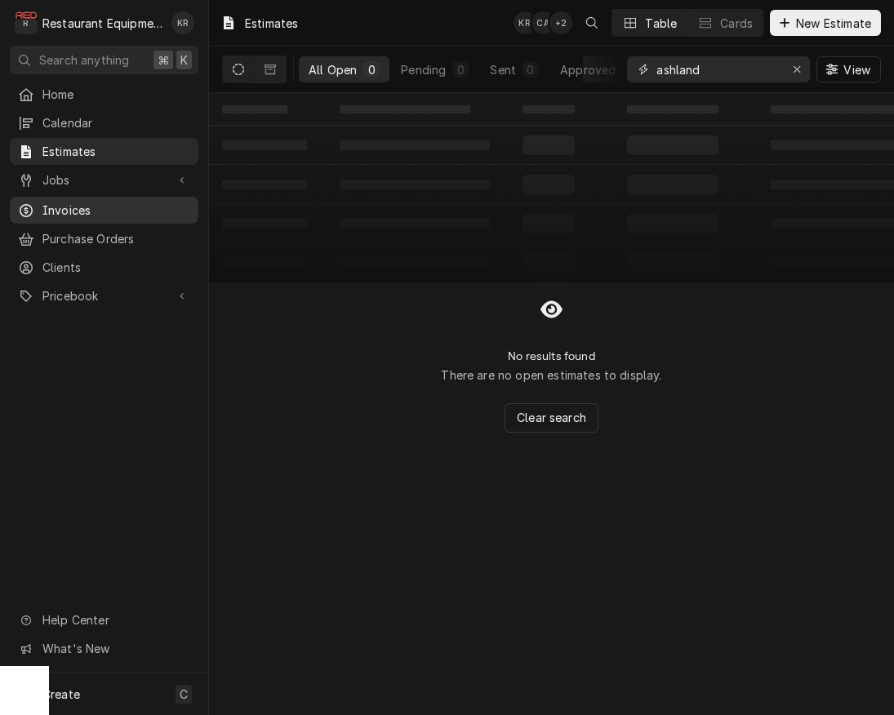
type input "ashland"
click at [70, 211] on div "Invoices" at bounding box center [104, 210] width 182 height 20
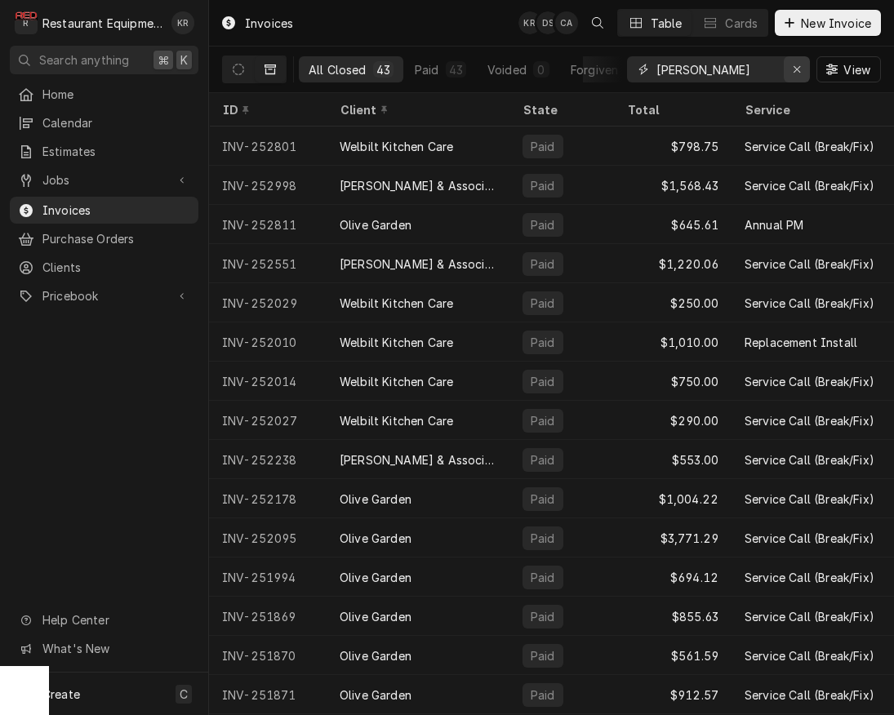
click at [791, 72] on div "Erase input" at bounding box center [797, 69] width 16 height 16
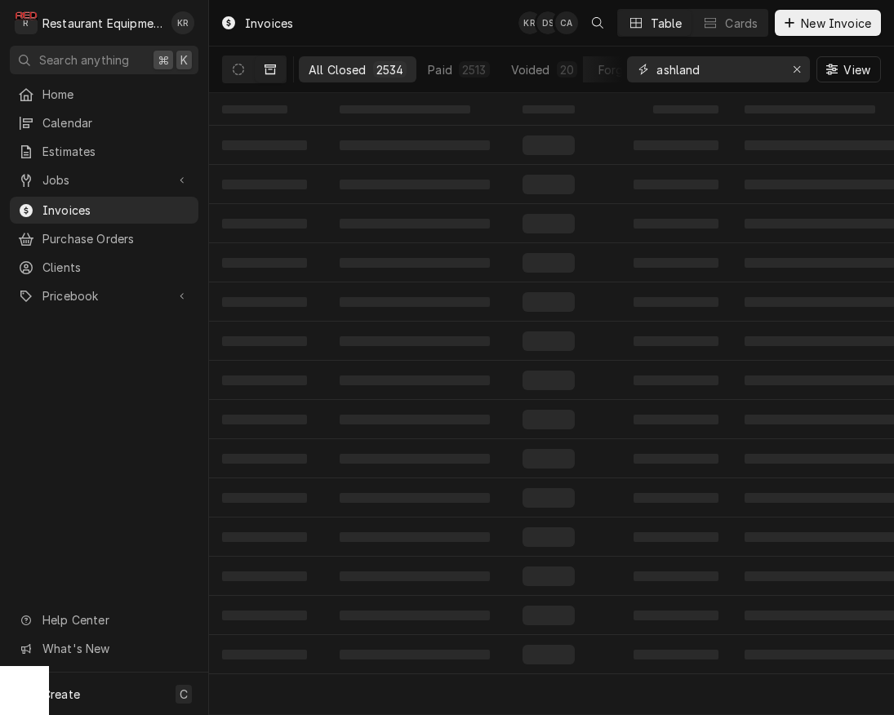
type input "ashland"
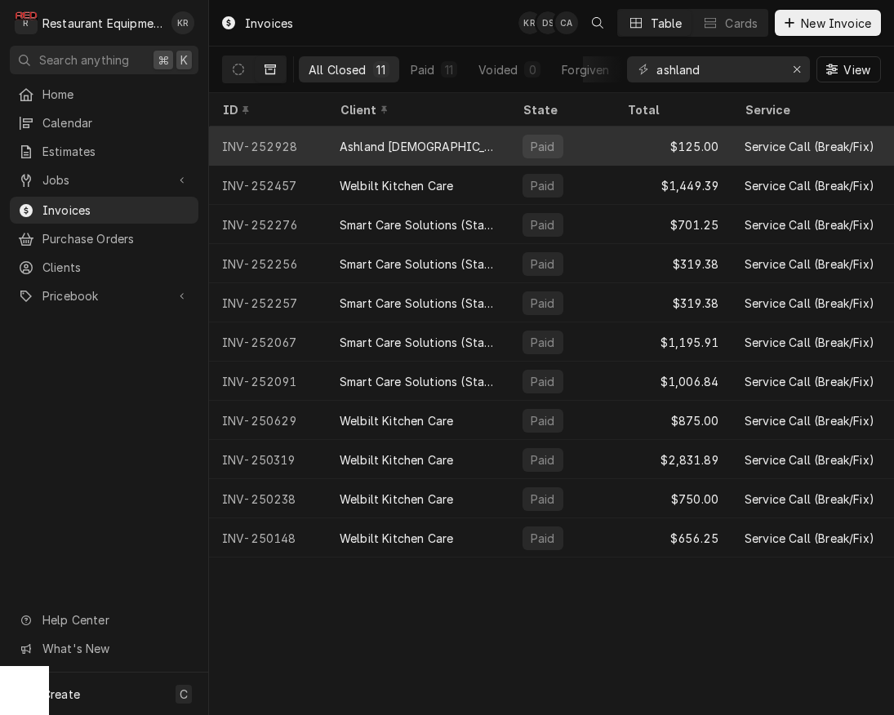
click at [556, 145] on div "Paid" at bounding box center [543, 147] width 41 height 24
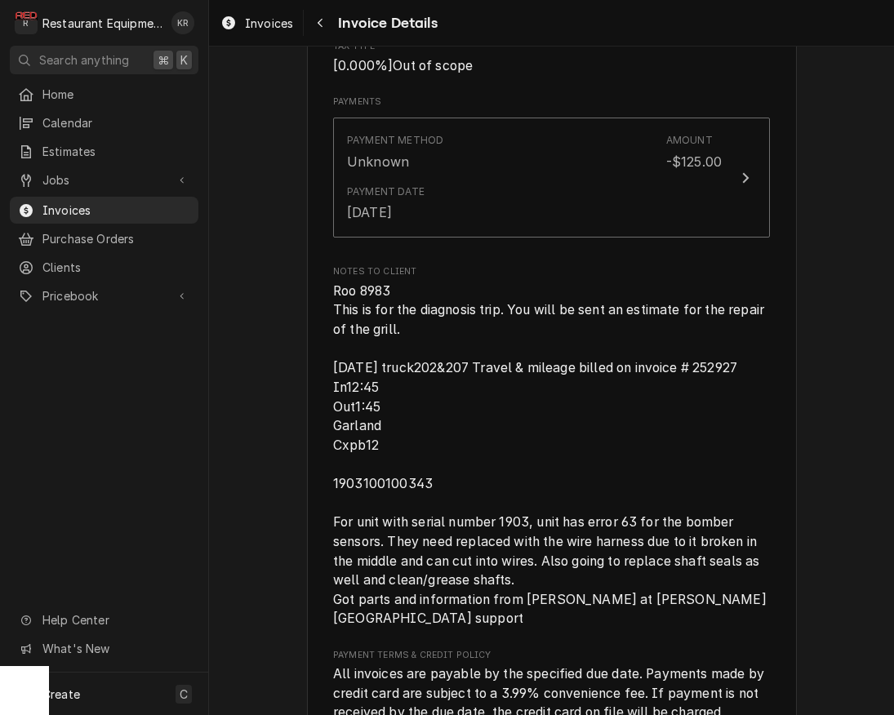
scroll to position [1409, 0]
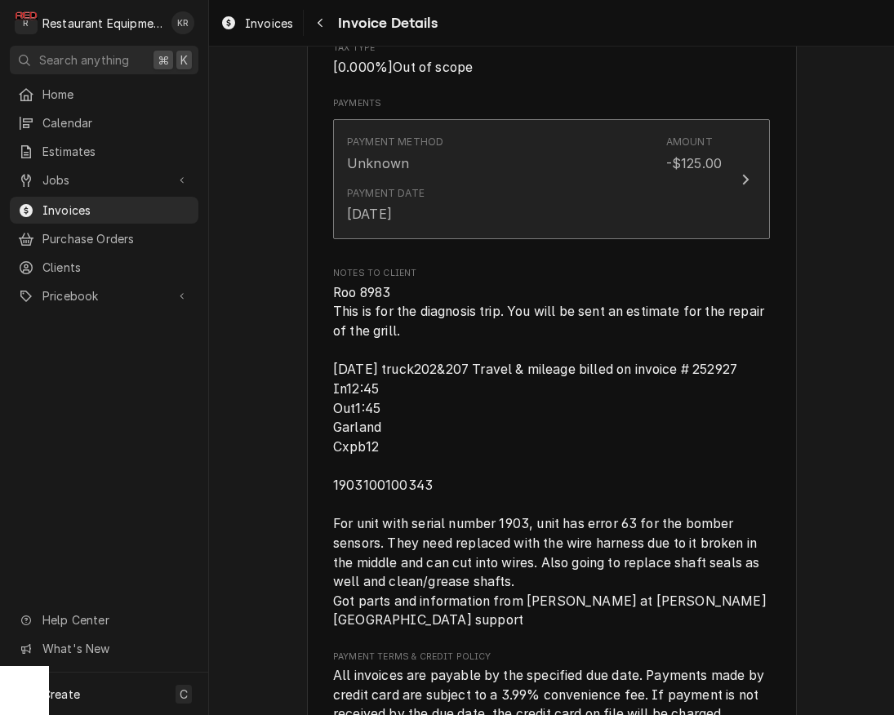
click at [740, 238] on button "Payment Method Unknown Amount -$125.00 Payment Date Oct 7, 2025" at bounding box center [551, 178] width 437 height 119
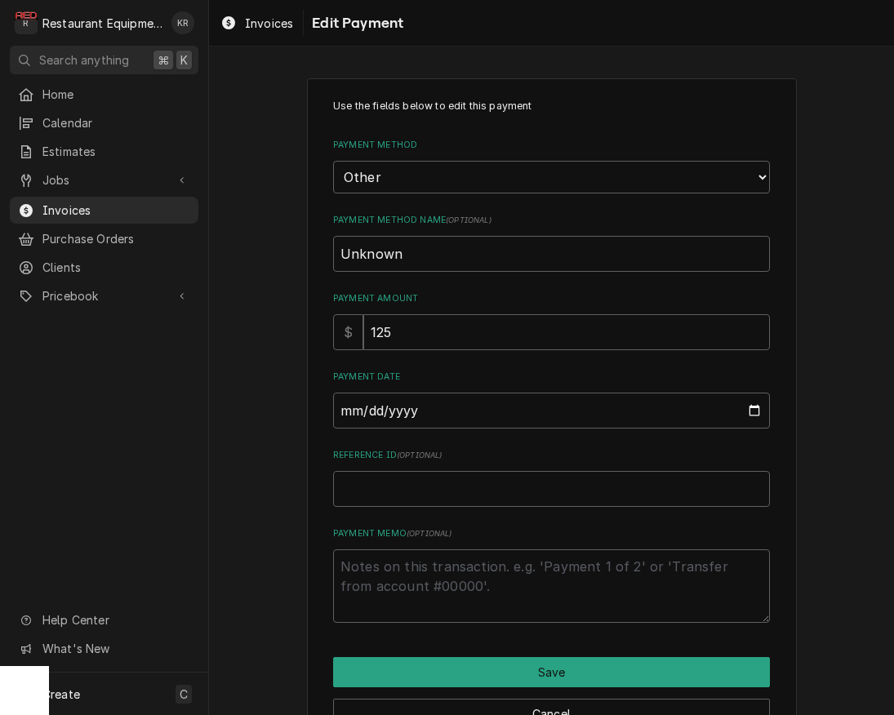
scroll to position [47, 0]
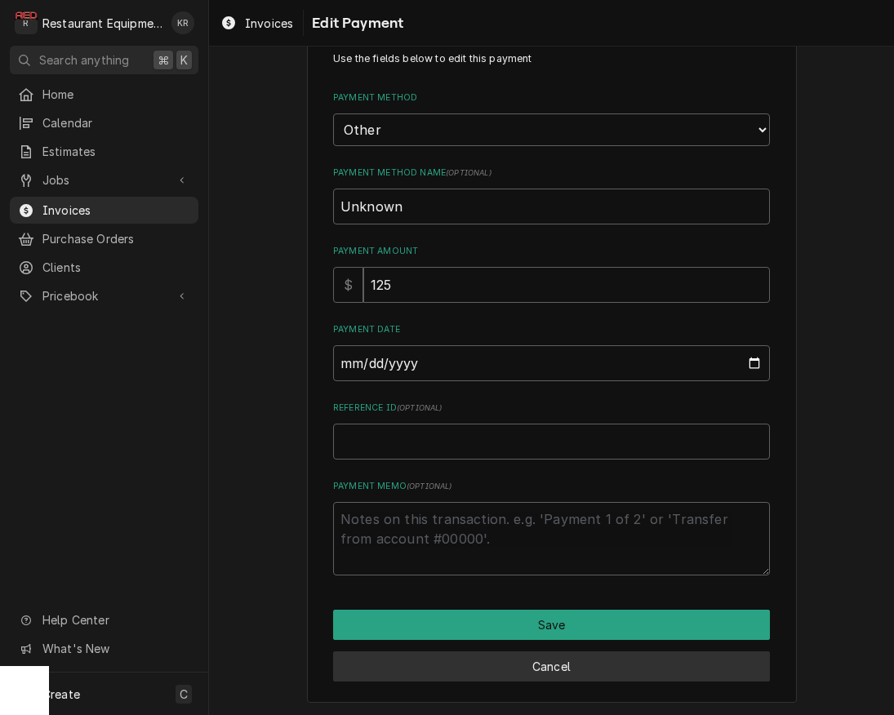
click at [517, 676] on button "Cancel" at bounding box center [551, 667] width 437 height 30
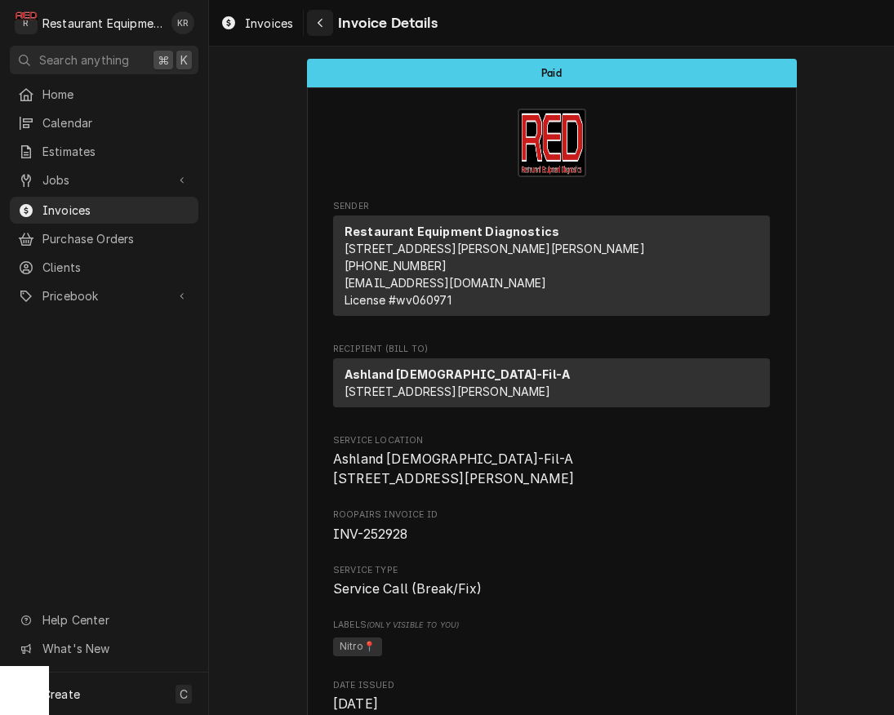
click at [318, 21] on icon "Navigate back" at bounding box center [320, 22] width 7 height 11
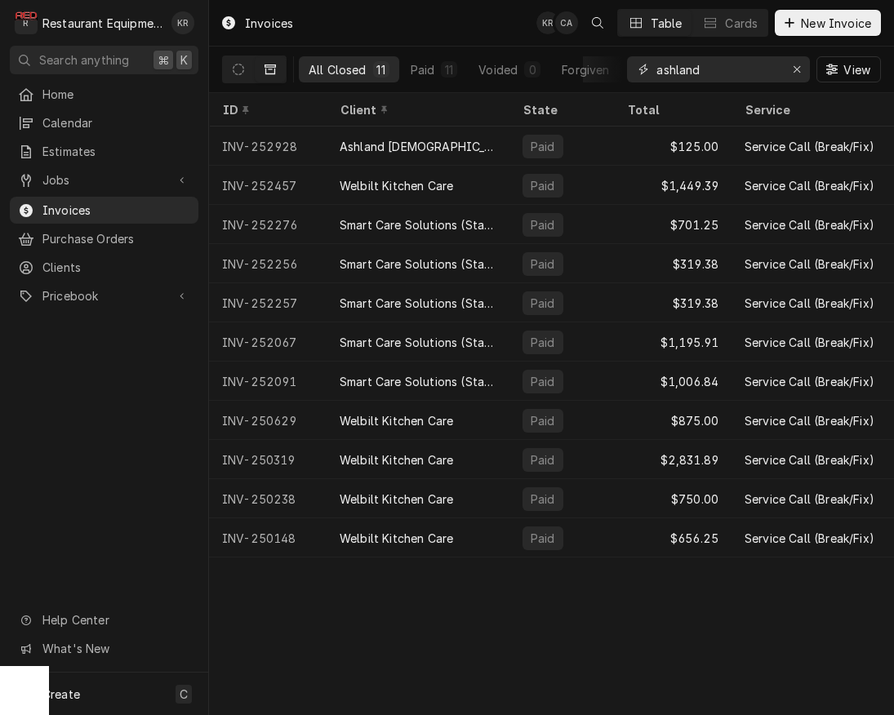
click at [745, 65] on input "ashland" at bounding box center [717, 69] width 122 height 26
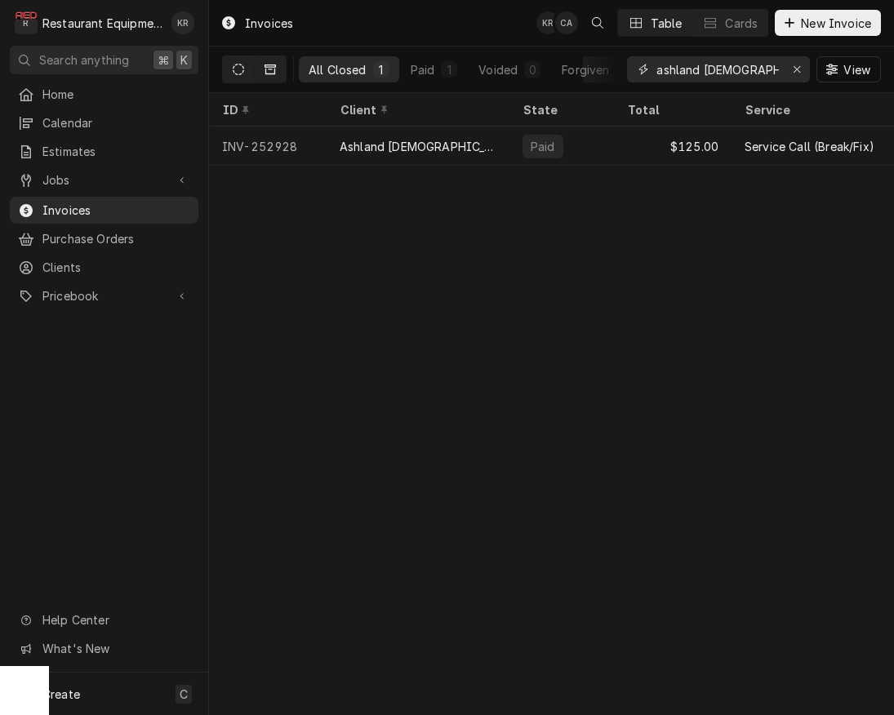
type input "ashland chick"
click at [240, 71] on icon "Dynamic Content Wrapper" at bounding box center [238, 69] width 11 height 11
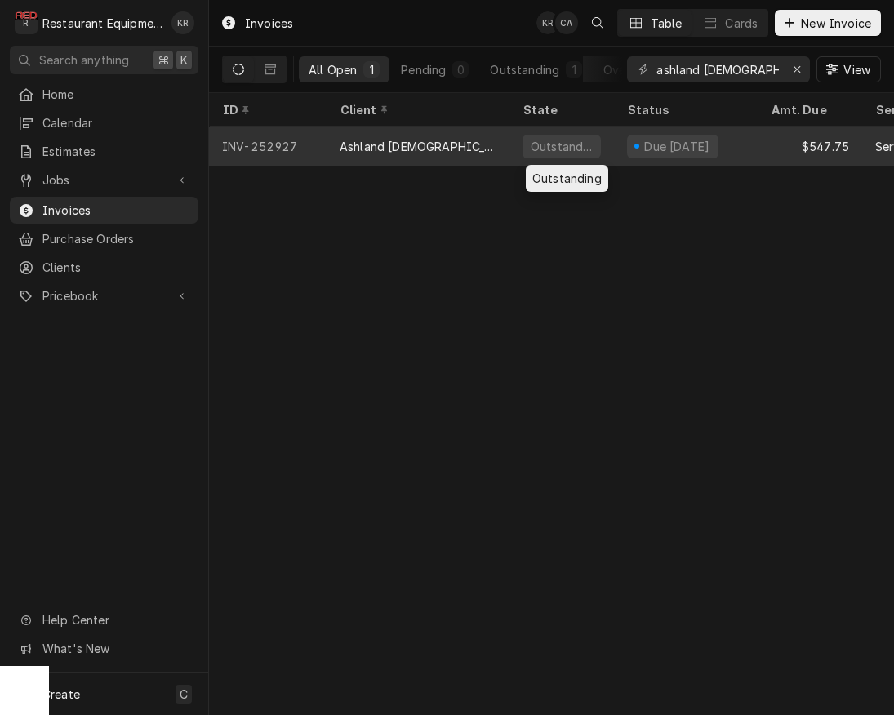
click at [579, 141] on div "Outstanding" at bounding box center [561, 146] width 65 height 17
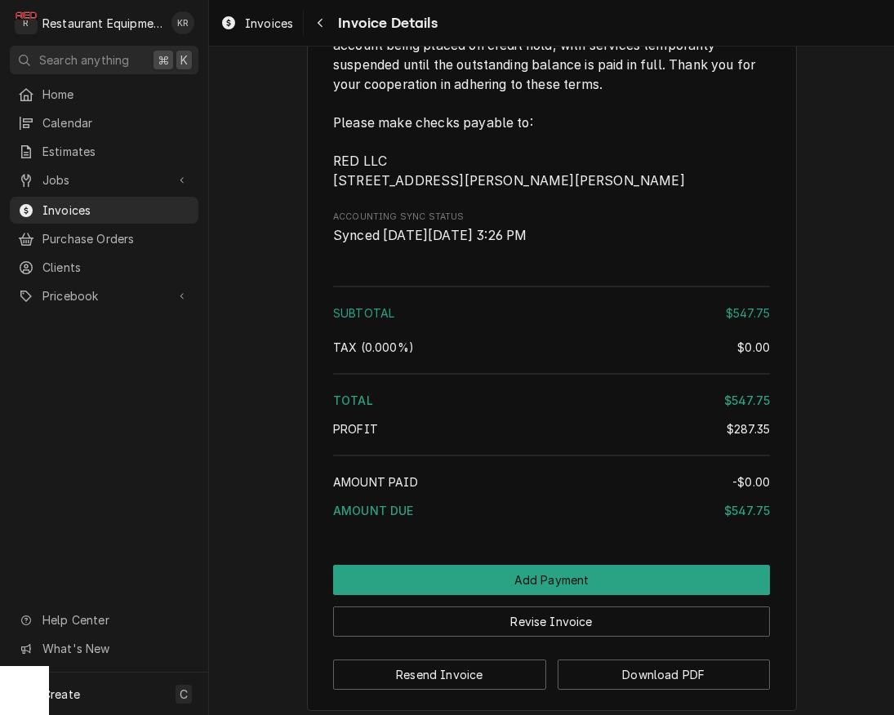
scroll to position [2565, 0]
